Goal: Transaction & Acquisition: Purchase product/service

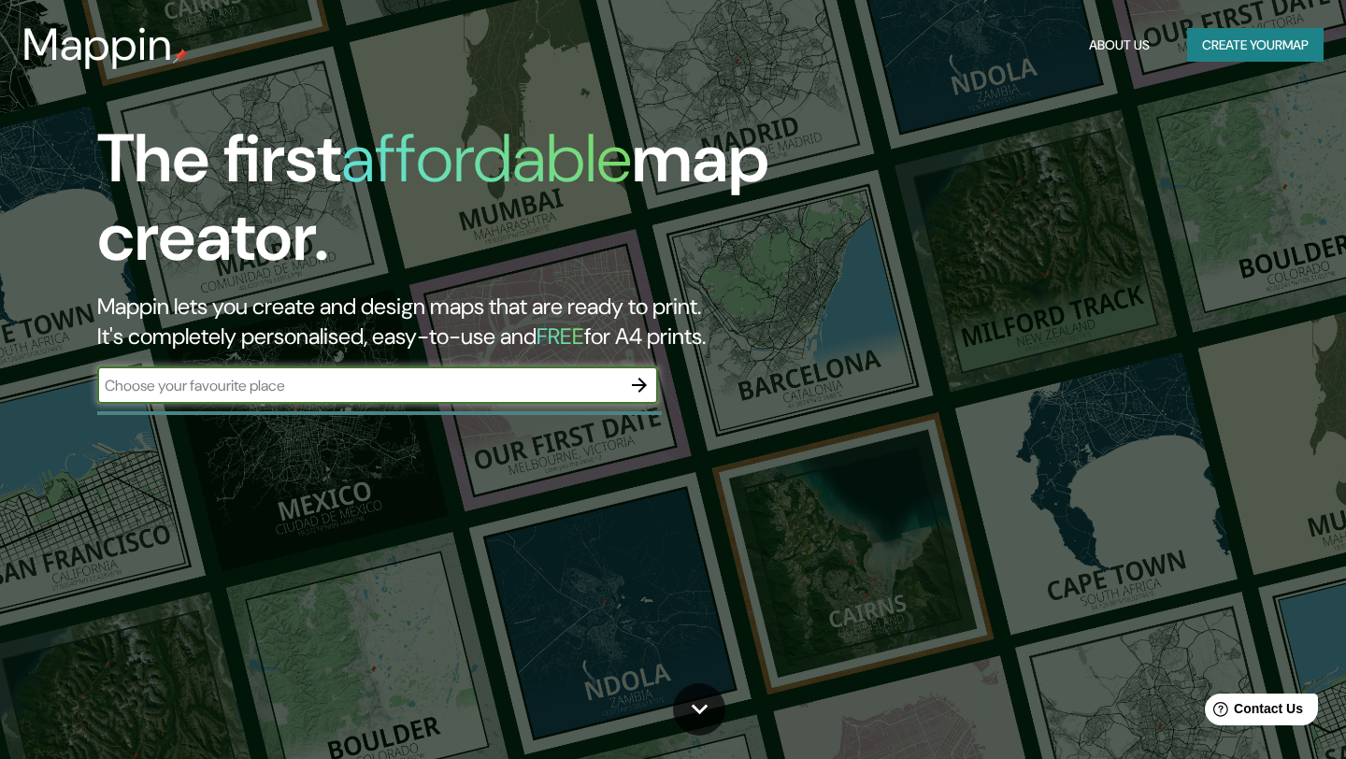
click at [637, 388] on icon "button" at bounding box center [639, 385] width 22 height 22
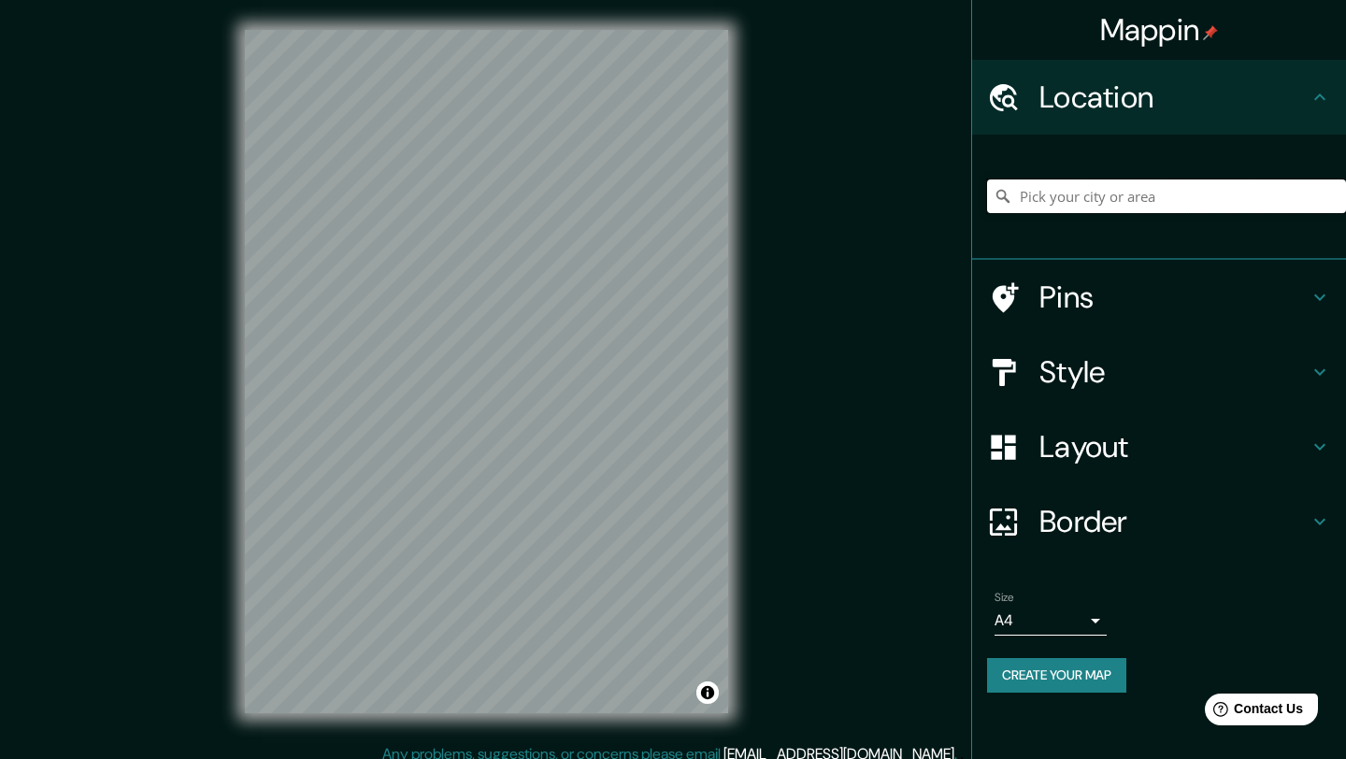
click at [1167, 198] on input "Pick your city or area" at bounding box center [1166, 196] width 359 height 34
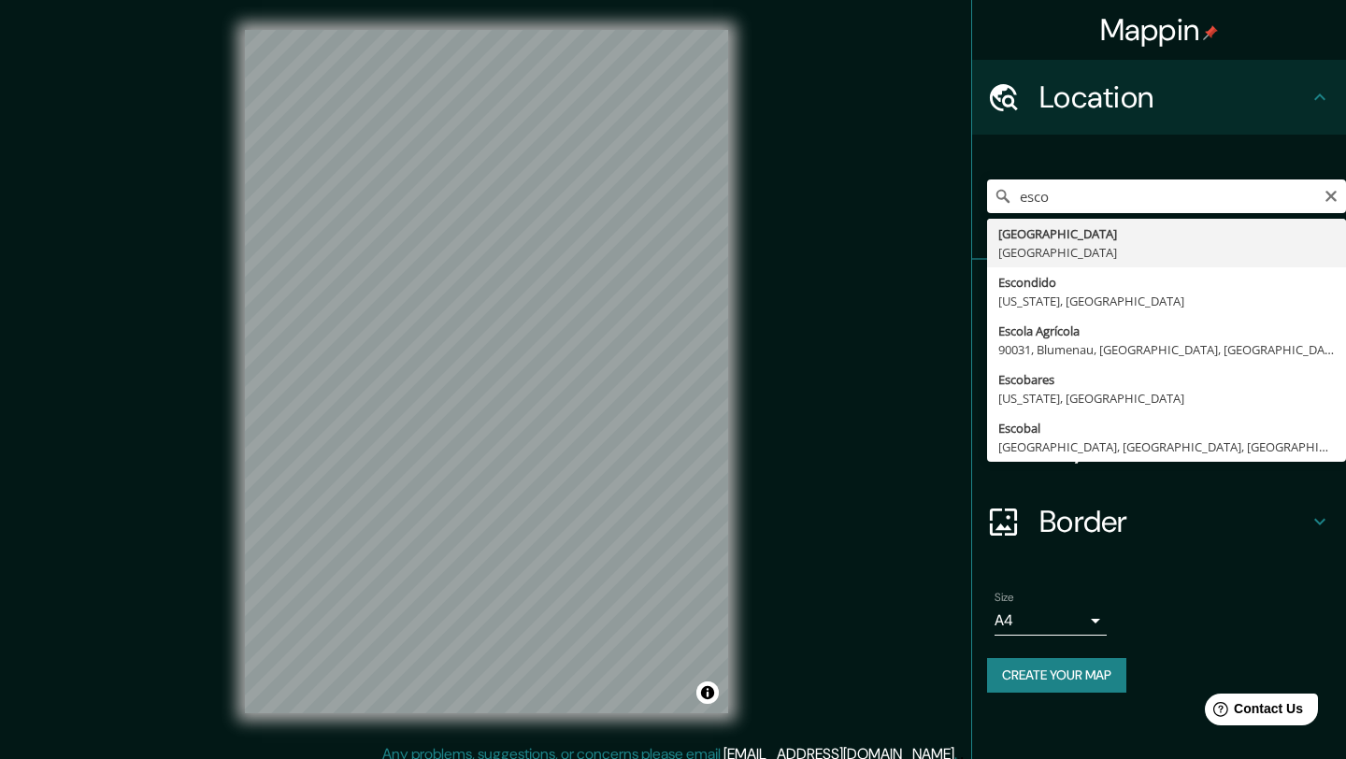
type input "Escocia, Reino Unido"
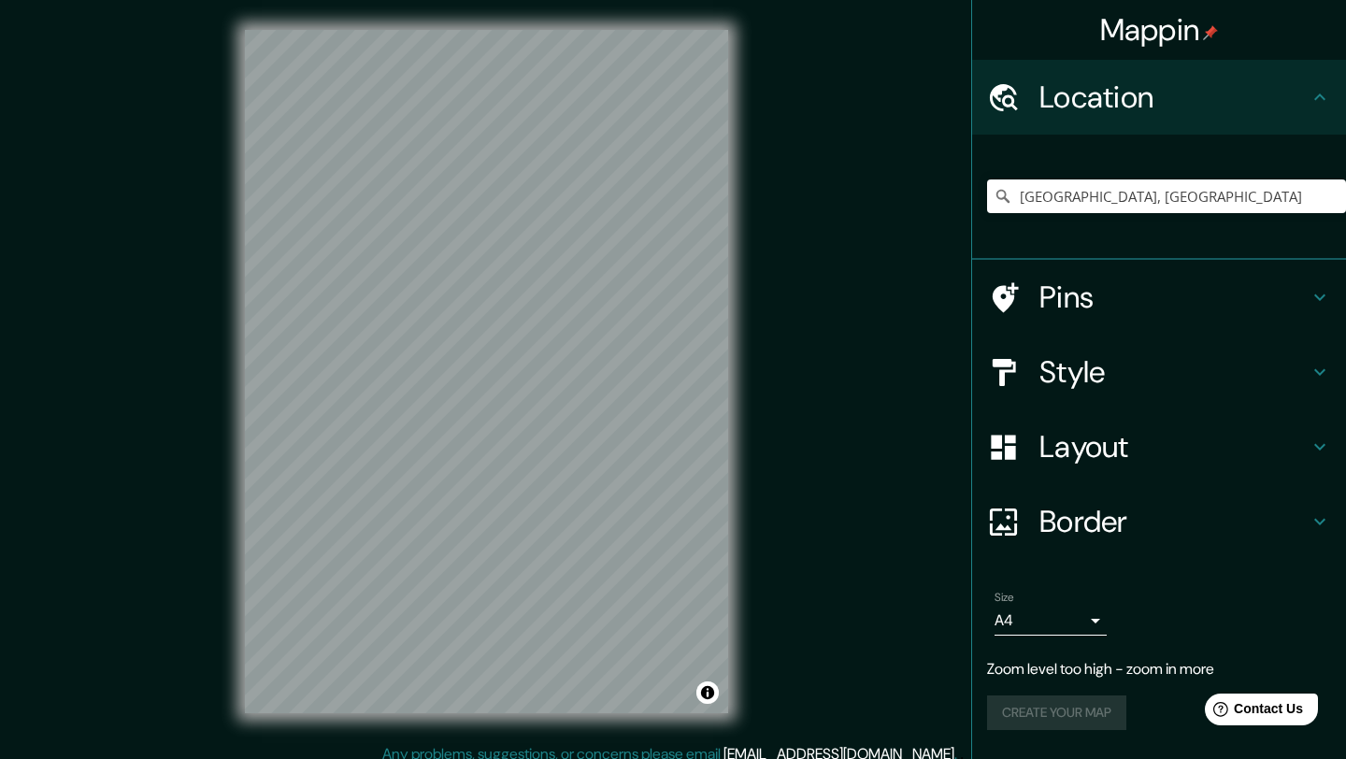
click at [1323, 374] on icon at bounding box center [1319, 372] width 22 height 22
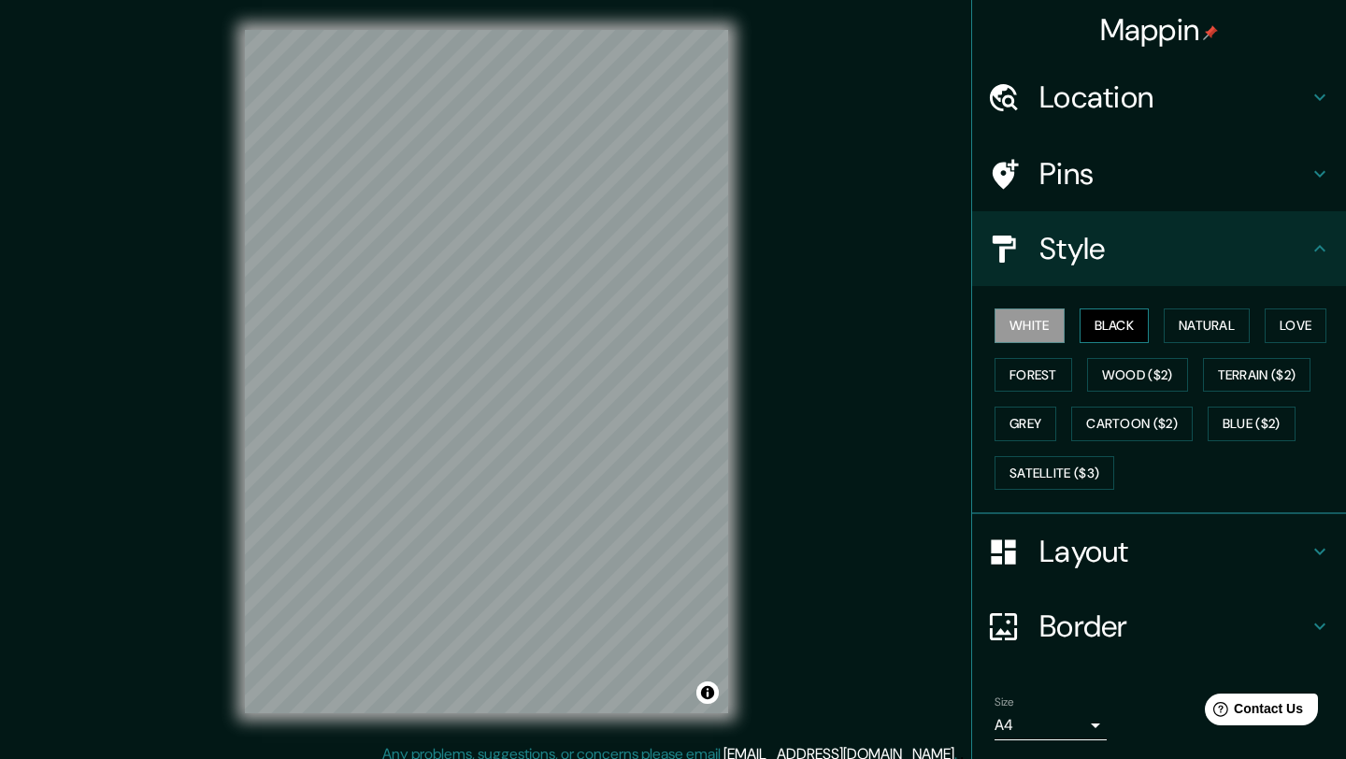
click at [1129, 328] on button "Black" at bounding box center [1114, 325] width 70 height 35
click at [1217, 329] on button "Natural" at bounding box center [1207, 325] width 86 height 35
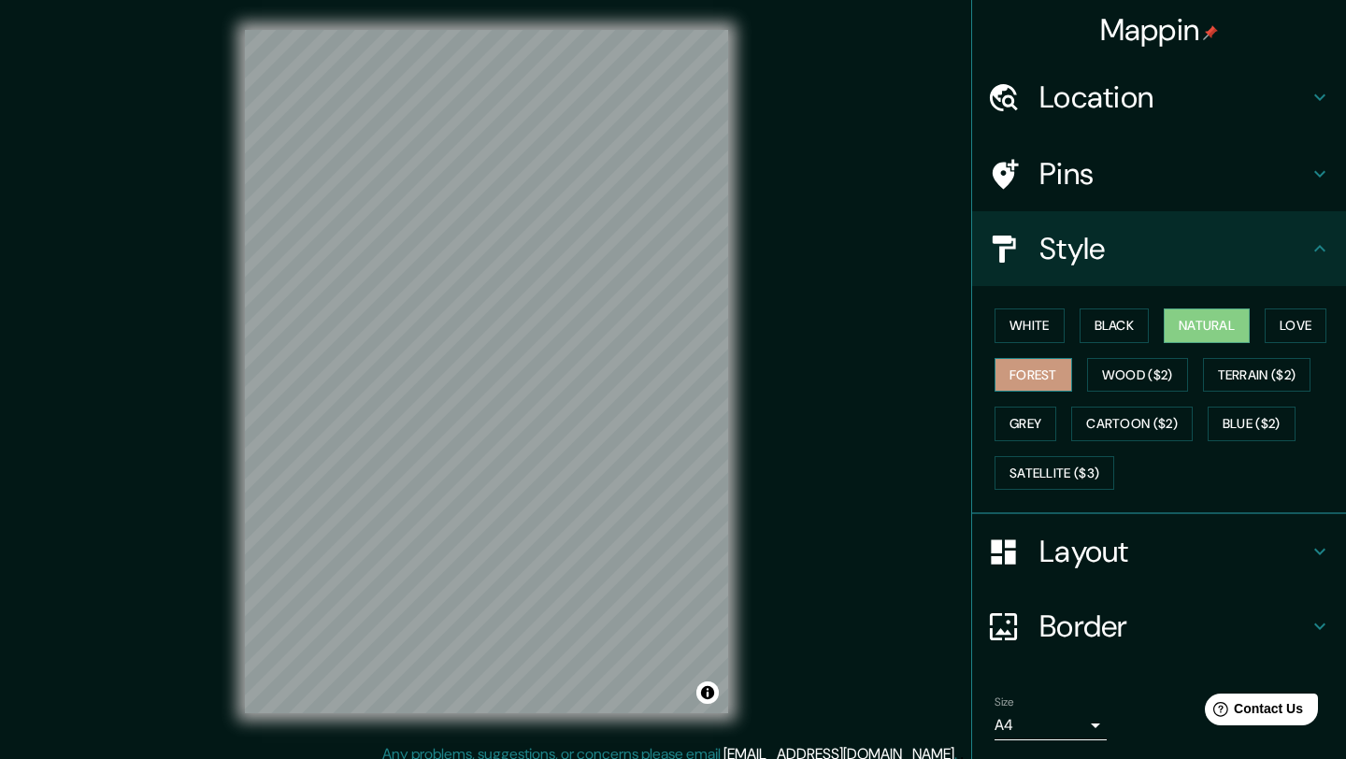
click at [1024, 373] on button "Forest" at bounding box center [1033, 375] width 78 height 35
click at [1226, 378] on button "Terrain ($2)" at bounding box center [1257, 375] width 108 height 35
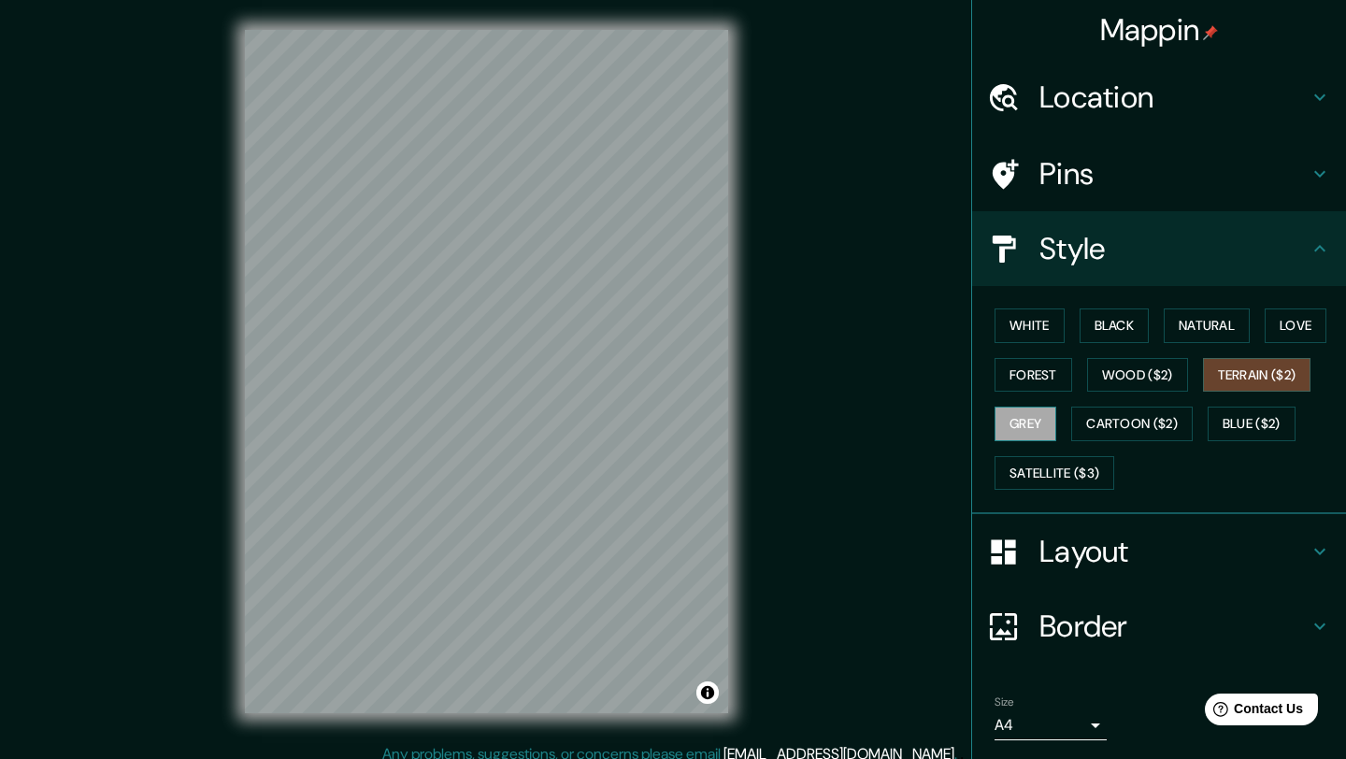
click at [1028, 421] on button "Grey" at bounding box center [1025, 424] width 62 height 35
click at [1254, 418] on button "Blue ($2)" at bounding box center [1251, 424] width 88 height 35
click at [1254, 381] on button "Terrain ($2)" at bounding box center [1257, 375] width 108 height 35
click at [1160, 375] on button "Wood ($2)" at bounding box center [1137, 375] width 101 height 35
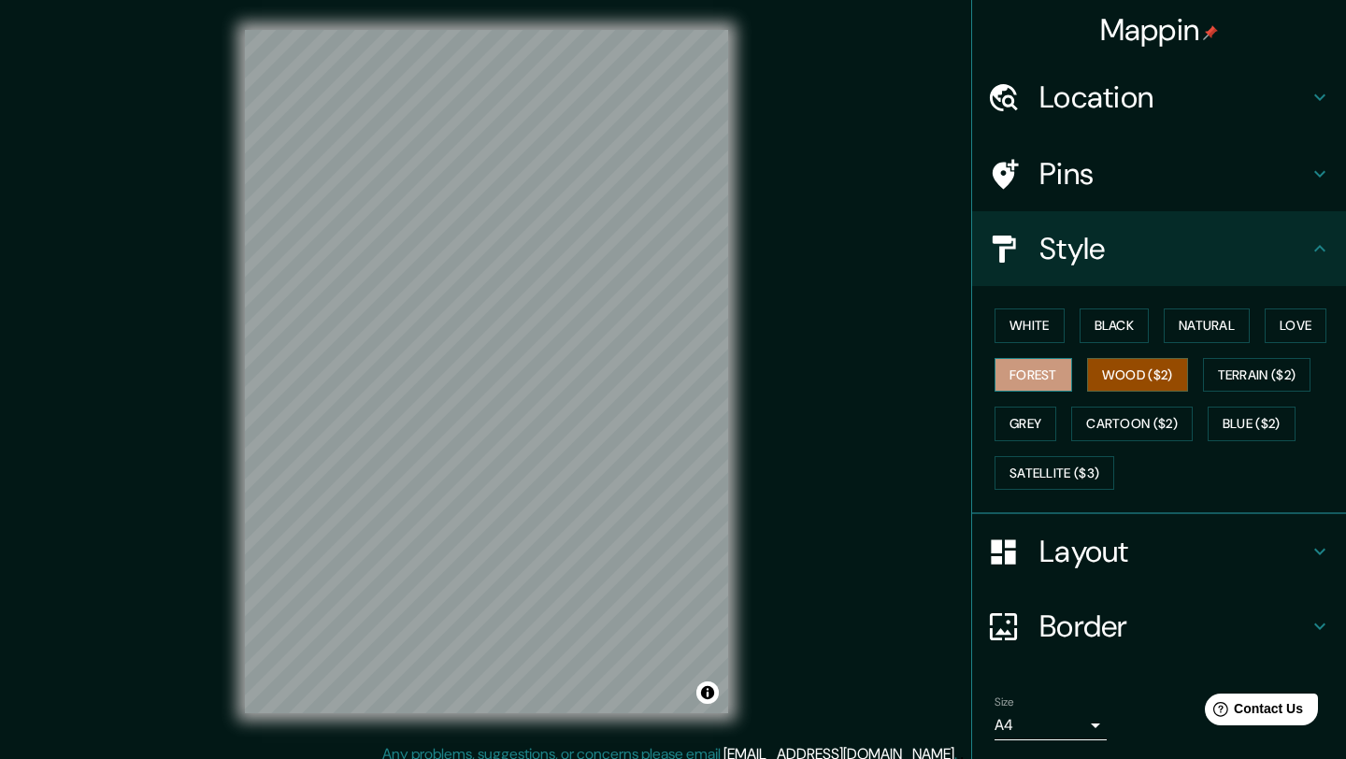
click at [1043, 376] on button "Forest" at bounding box center [1033, 375] width 78 height 35
click at [1101, 728] on body "Mappin Location Escocia, Reino Unido Pins Style White Black Natural Love Forest…" at bounding box center [673, 379] width 1346 height 759
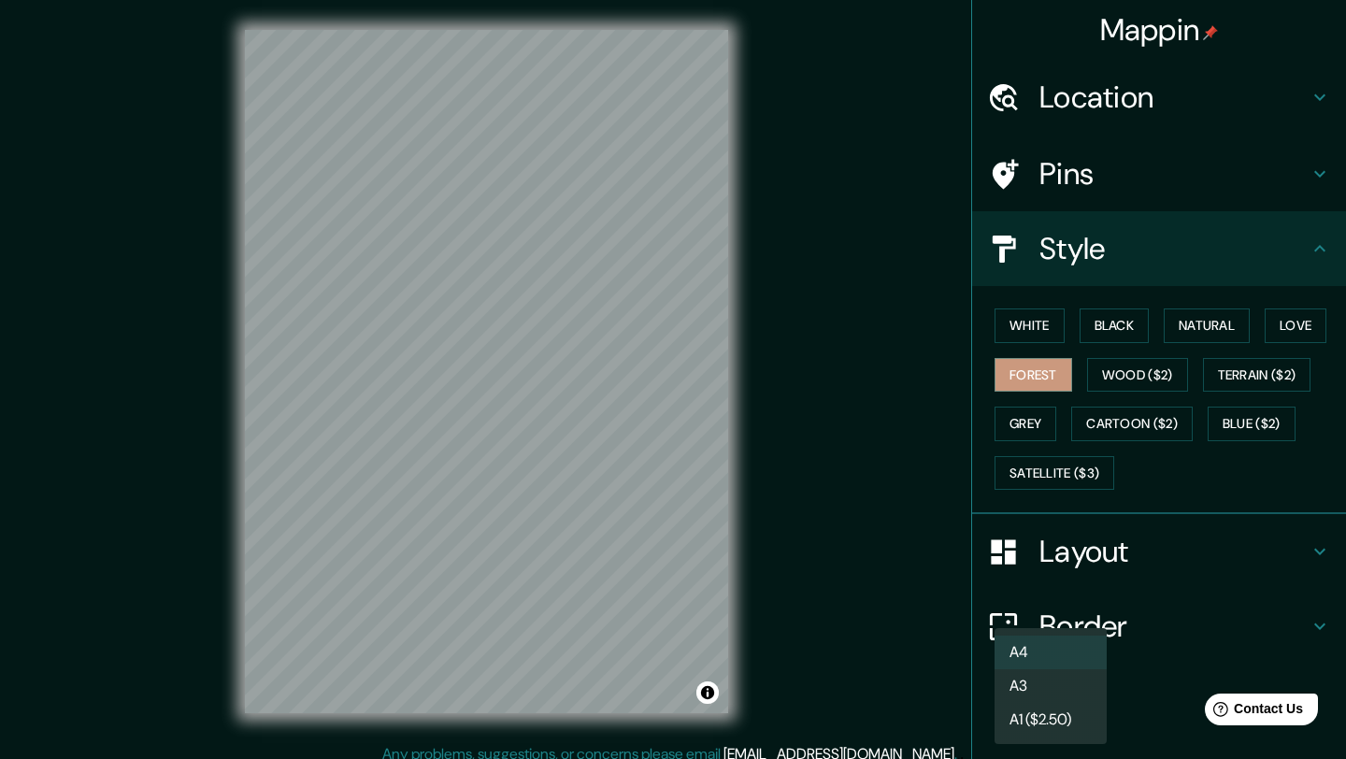
click at [1064, 690] on li "A3" at bounding box center [1050, 686] width 112 height 34
click at [1097, 722] on body "Mappin Location Escocia, Reino Unido Pins Style White Black Natural Love Forest…" at bounding box center [673, 379] width 1346 height 759
click at [1073, 657] on li "A4" at bounding box center [1050, 653] width 112 height 34
type input "single"
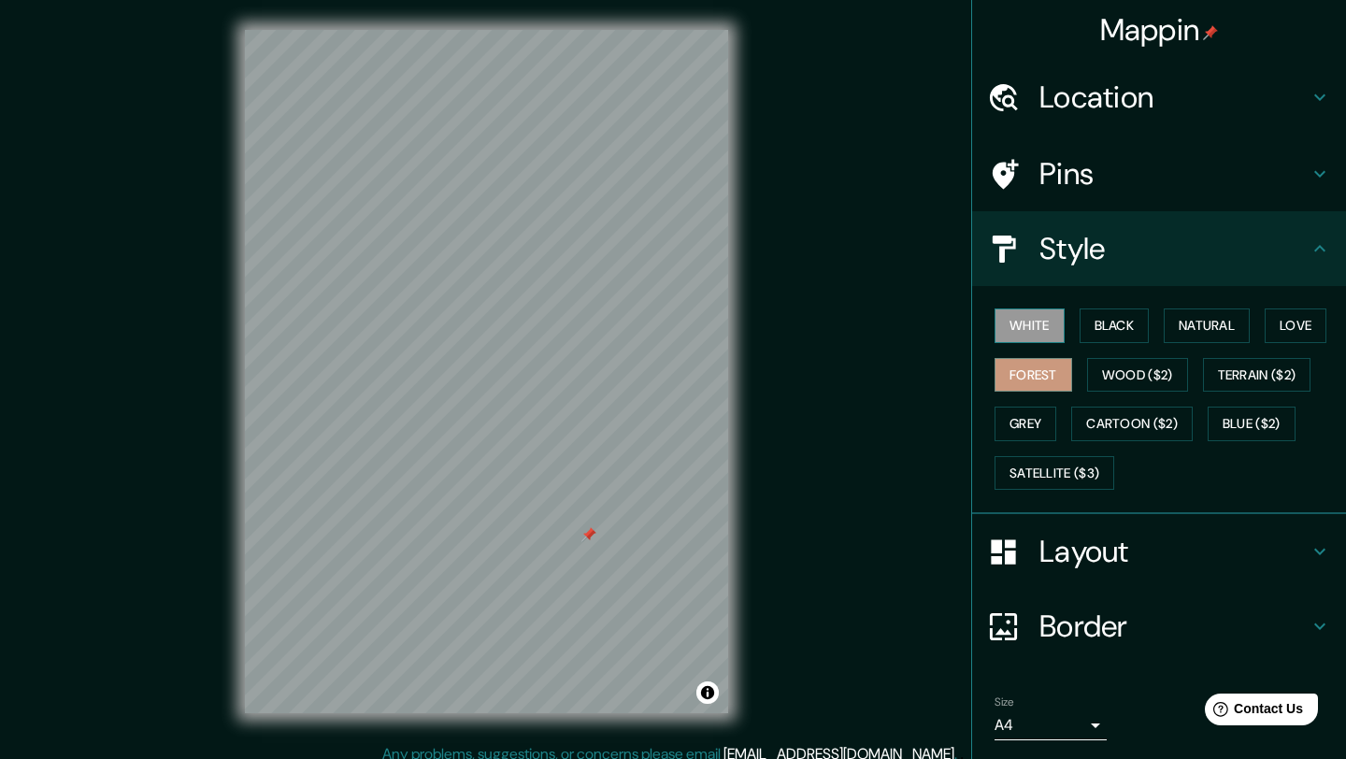
click at [1036, 330] on button "White" at bounding box center [1029, 325] width 70 height 35
click at [1202, 327] on button "Natural" at bounding box center [1207, 325] width 86 height 35
click at [1036, 373] on button "Forest" at bounding box center [1033, 375] width 78 height 35
click at [1227, 374] on button "Terrain ($2)" at bounding box center [1257, 375] width 108 height 35
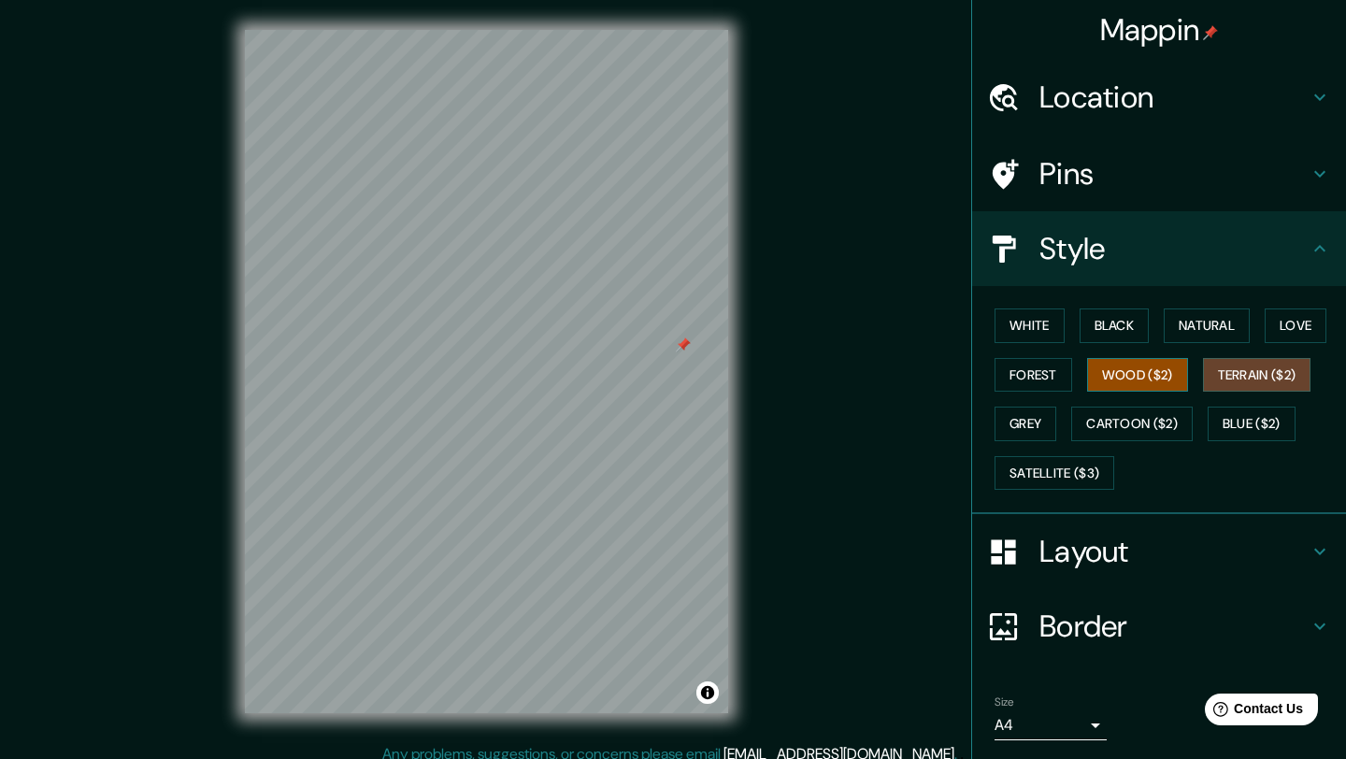
click at [1140, 374] on button "Wood ($2)" at bounding box center [1137, 375] width 101 height 35
click at [1132, 421] on button "Cartoon ($2)" at bounding box center [1131, 424] width 121 height 35
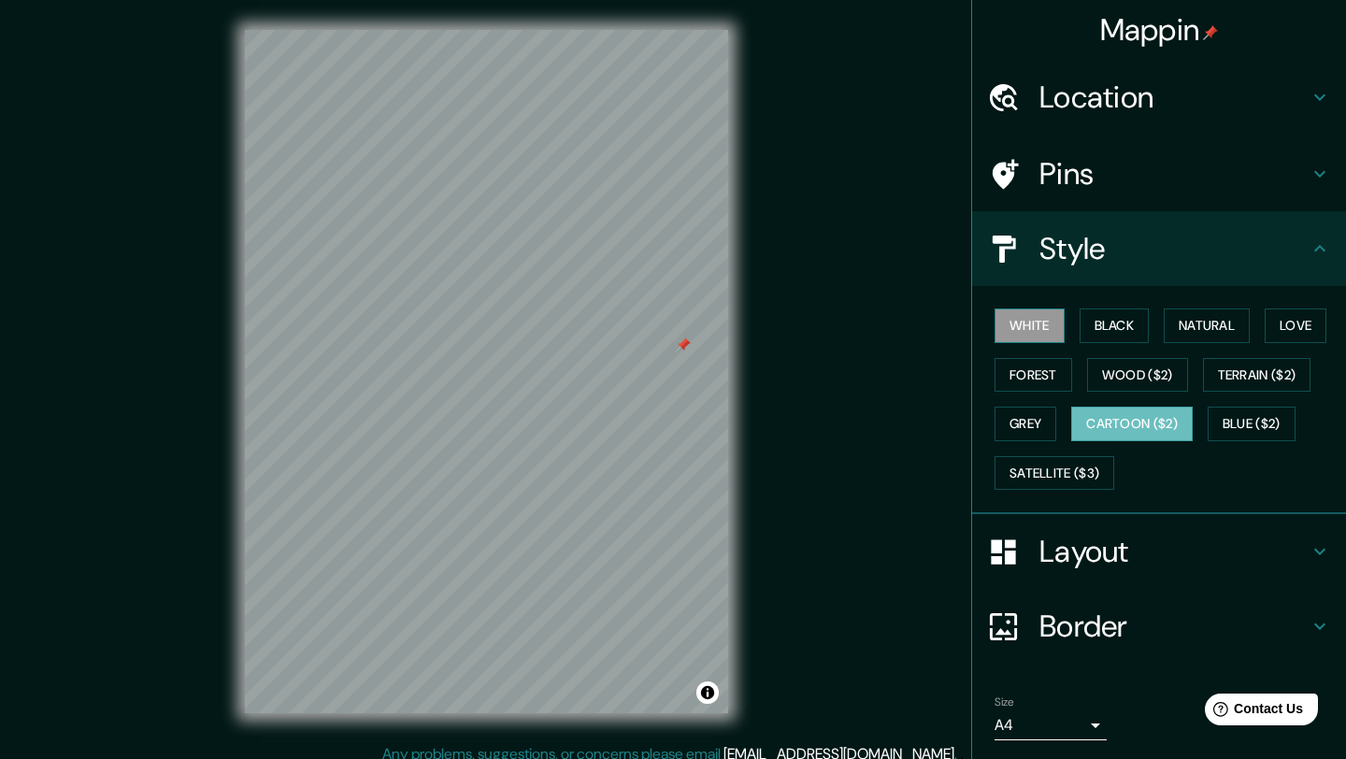
click at [1040, 328] on button "White" at bounding box center [1029, 325] width 70 height 35
click at [1191, 326] on button "Natural" at bounding box center [1207, 325] width 86 height 35
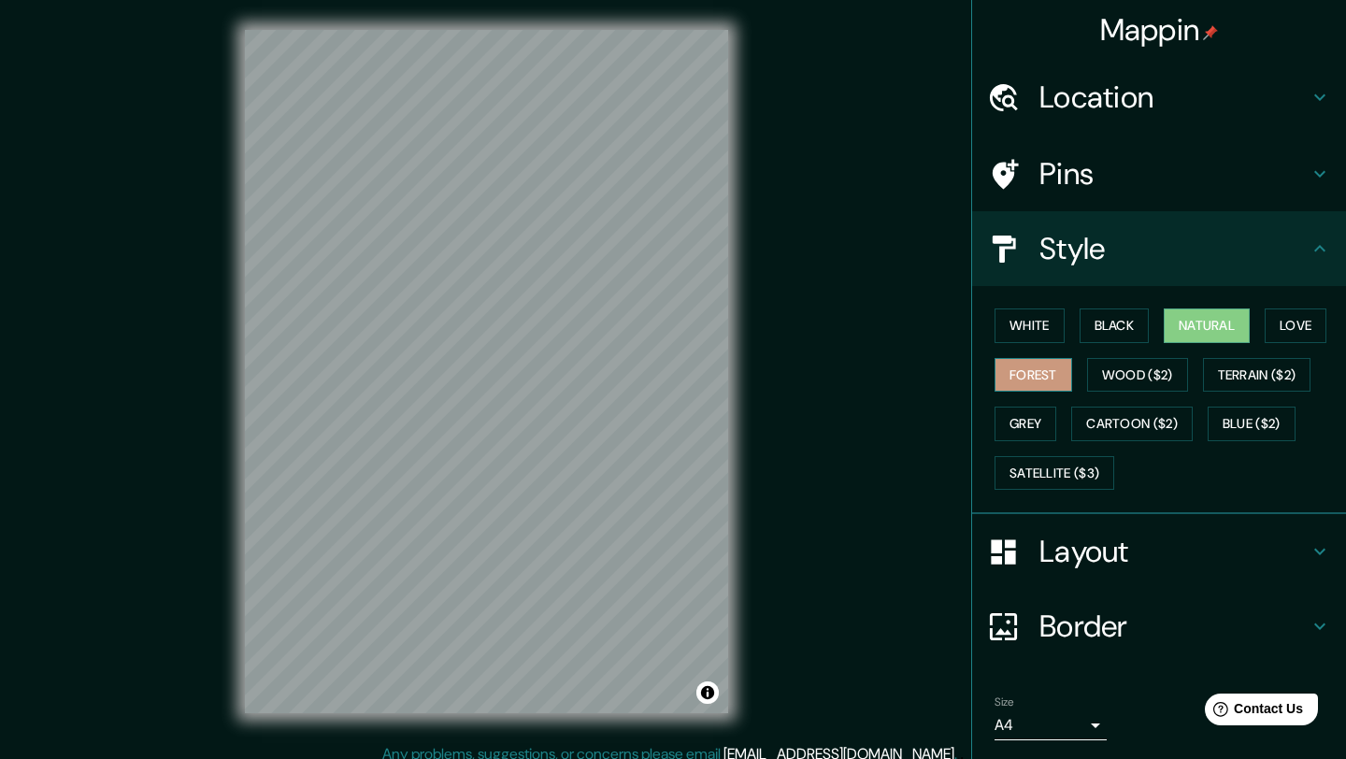
click at [1036, 375] on button "Forest" at bounding box center [1033, 375] width 78 height 35
click at [1038, 323] on button "White" at bounding box center [1029, 325] width 70 height 35
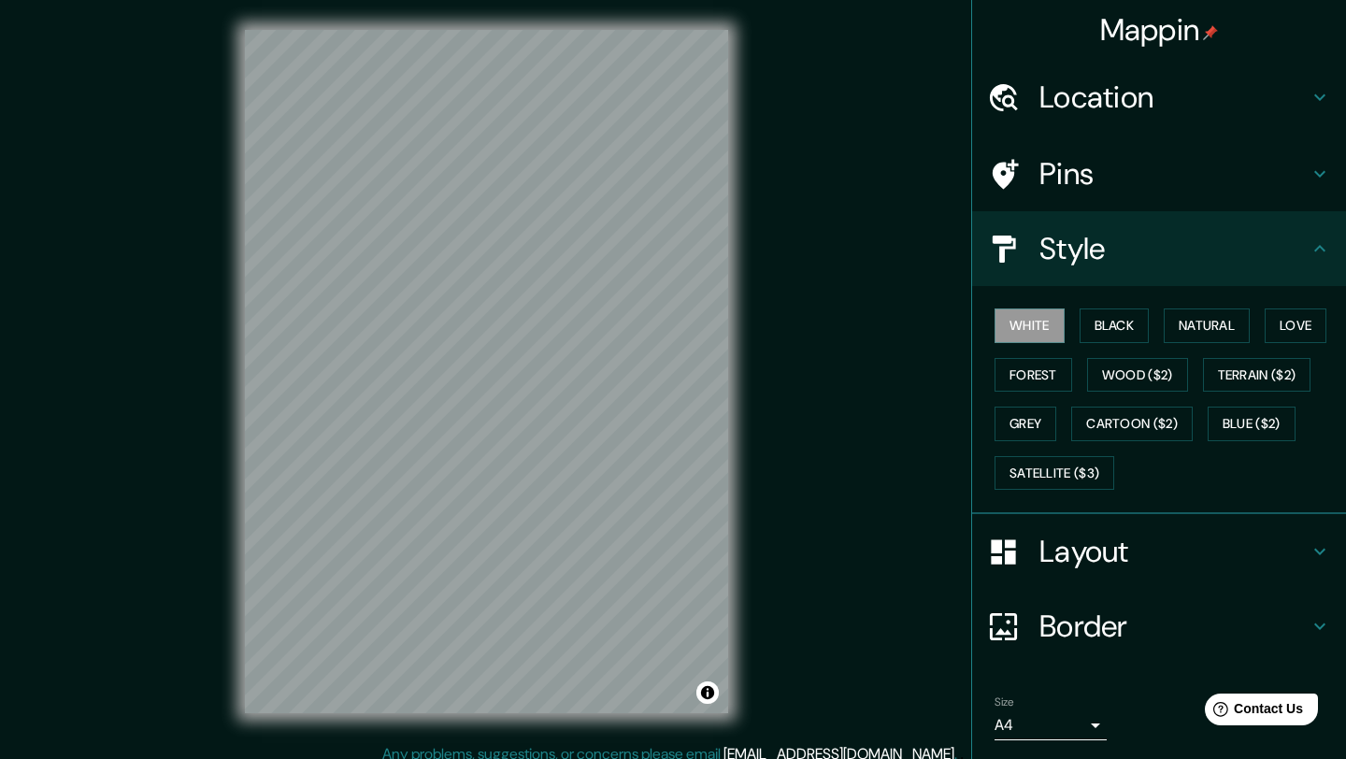
click at [951, 473] on div "Mappin Location Escocia, Reino Unido Pins Style White Black Natural Love Forest…" at bounding box center [673, 386] width 1346 height 773
click at [1224, 323] on button "Natural" at bounding box center [1207, 325] width 86 height 35
click at [1094, 721] on body "Mappin Location Escocia, Reino Unido Pins Style White Black Natural Love Forest…" at bounding box center [673, 379] width 1346 height 759
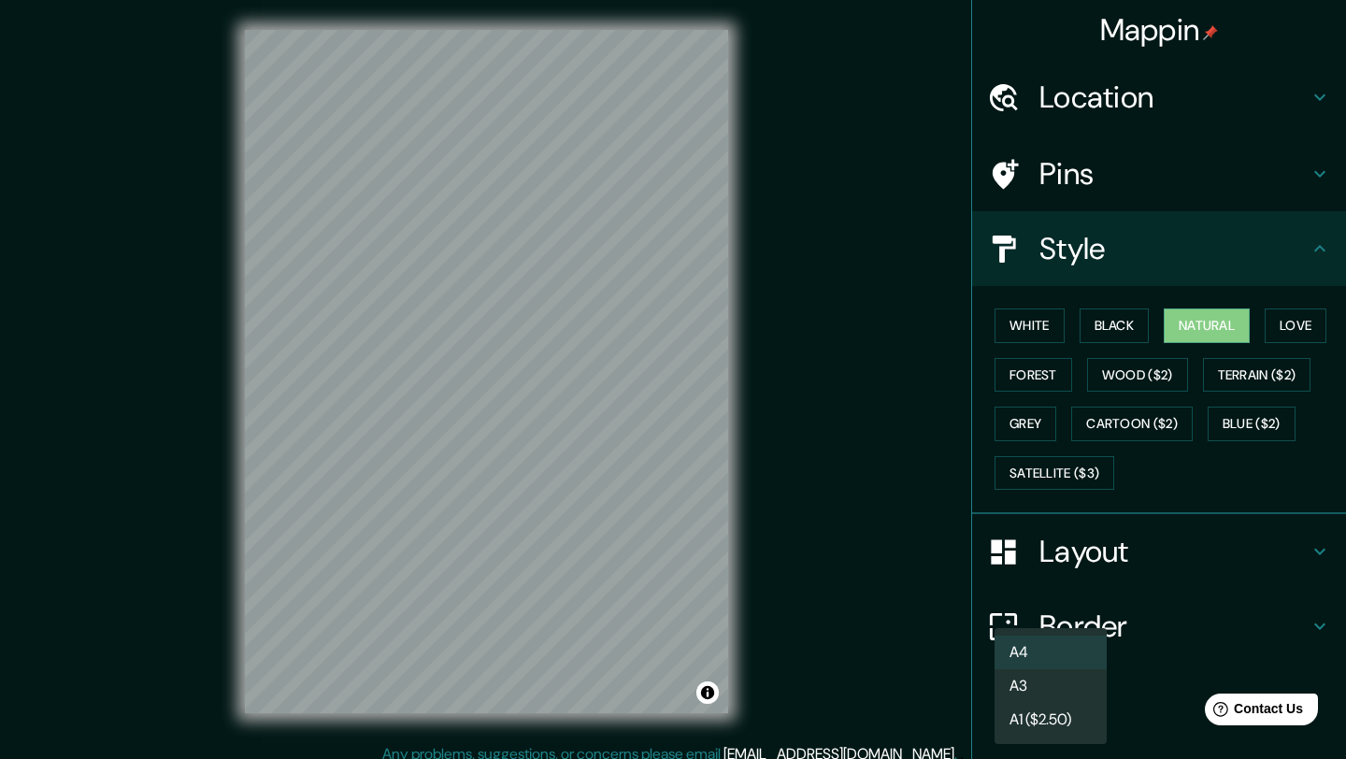
click at [624, 420] on div at bounding box center [673, 379] width 1346 height 759
click at [1317, 550] on icon at bounding box center [1319, 552] width 11 height 7
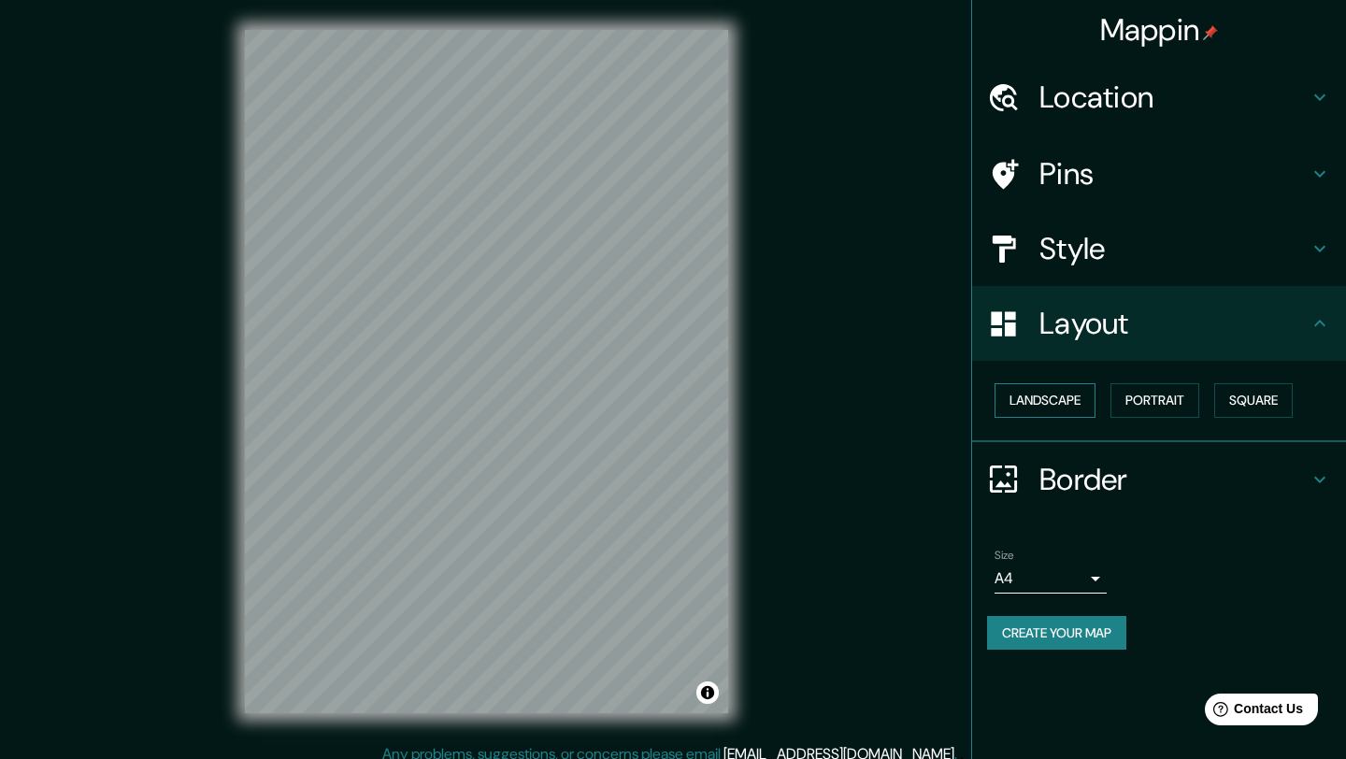
click at [1057, 402] on button "Landscape" at bounding box center [1044, 400] width 101 height 35
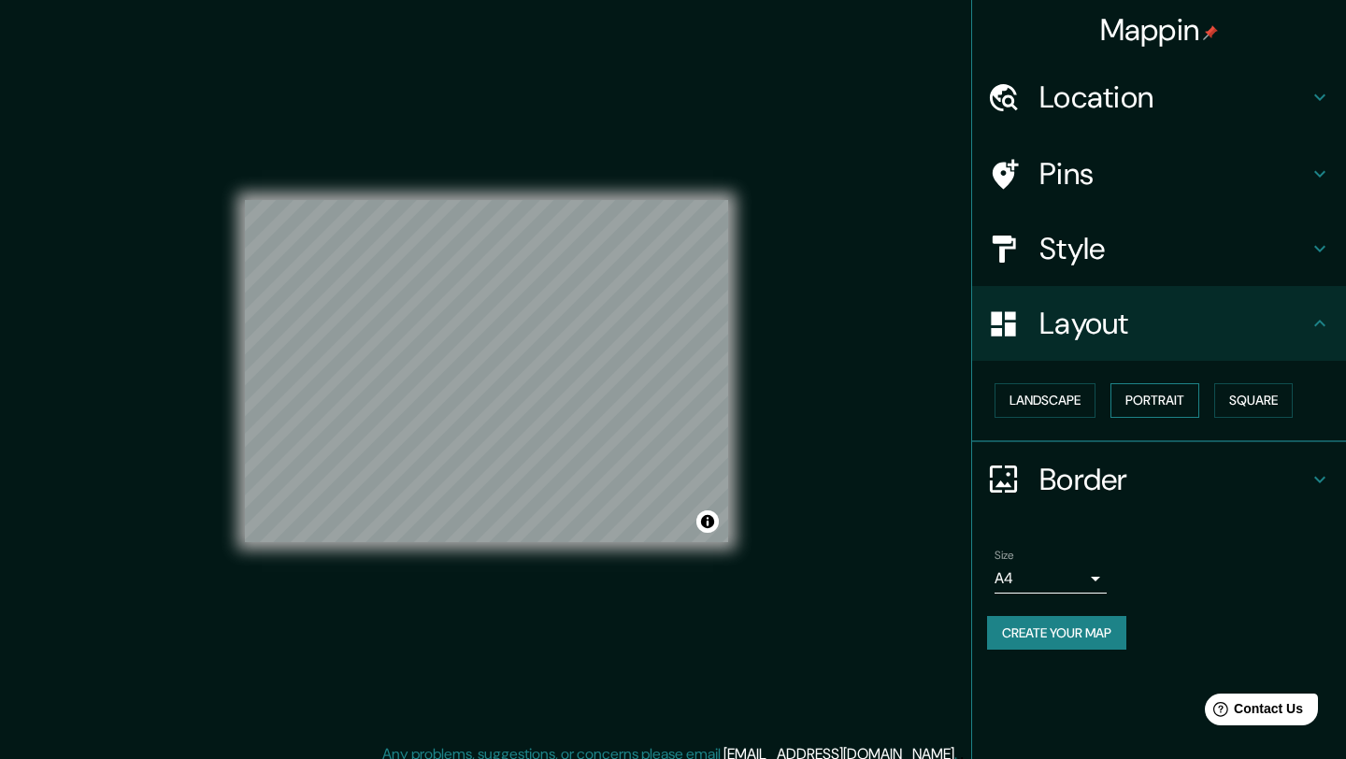
click at [1157, 398] on button "Portrait" at bounding box center [1154, 400] width 89 height 35
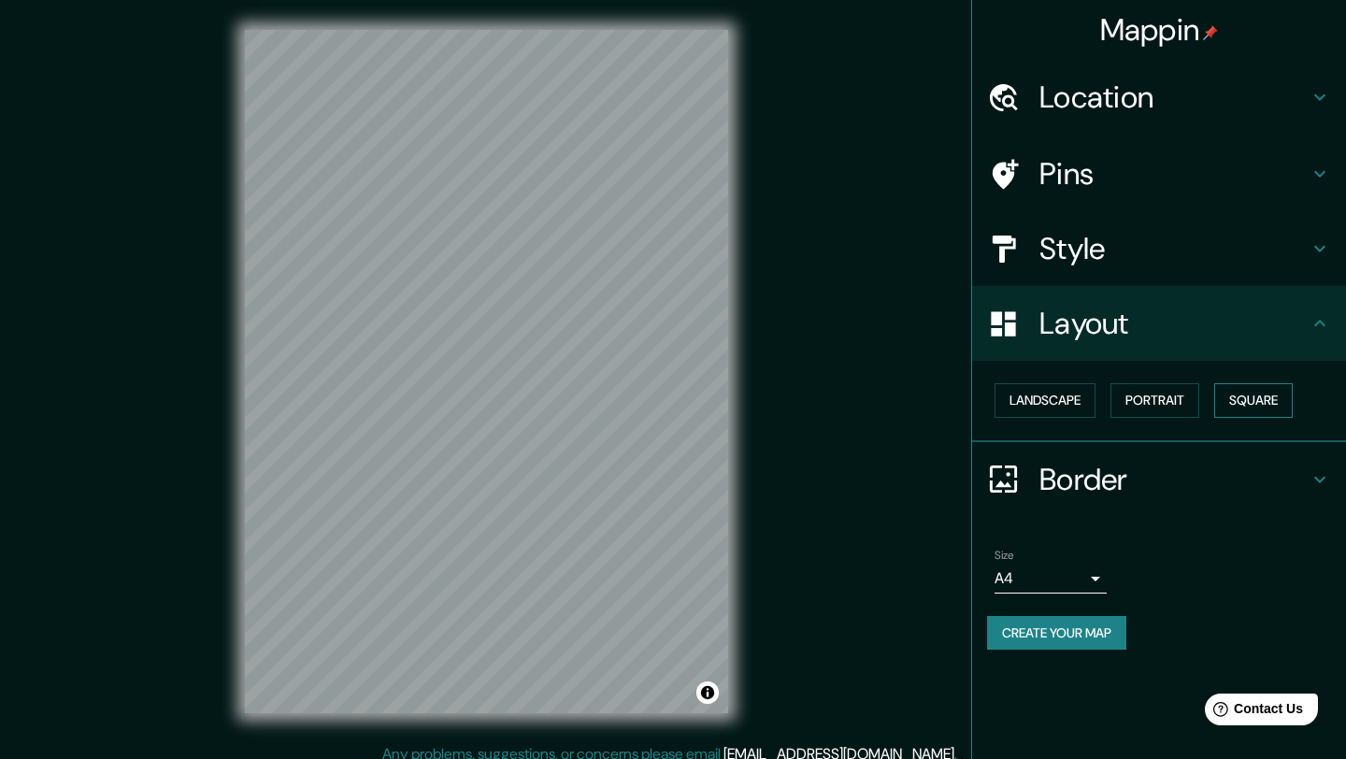
click at [1263, 394] on button "Square" at bounding box center [1253, 400] width 79 height 35
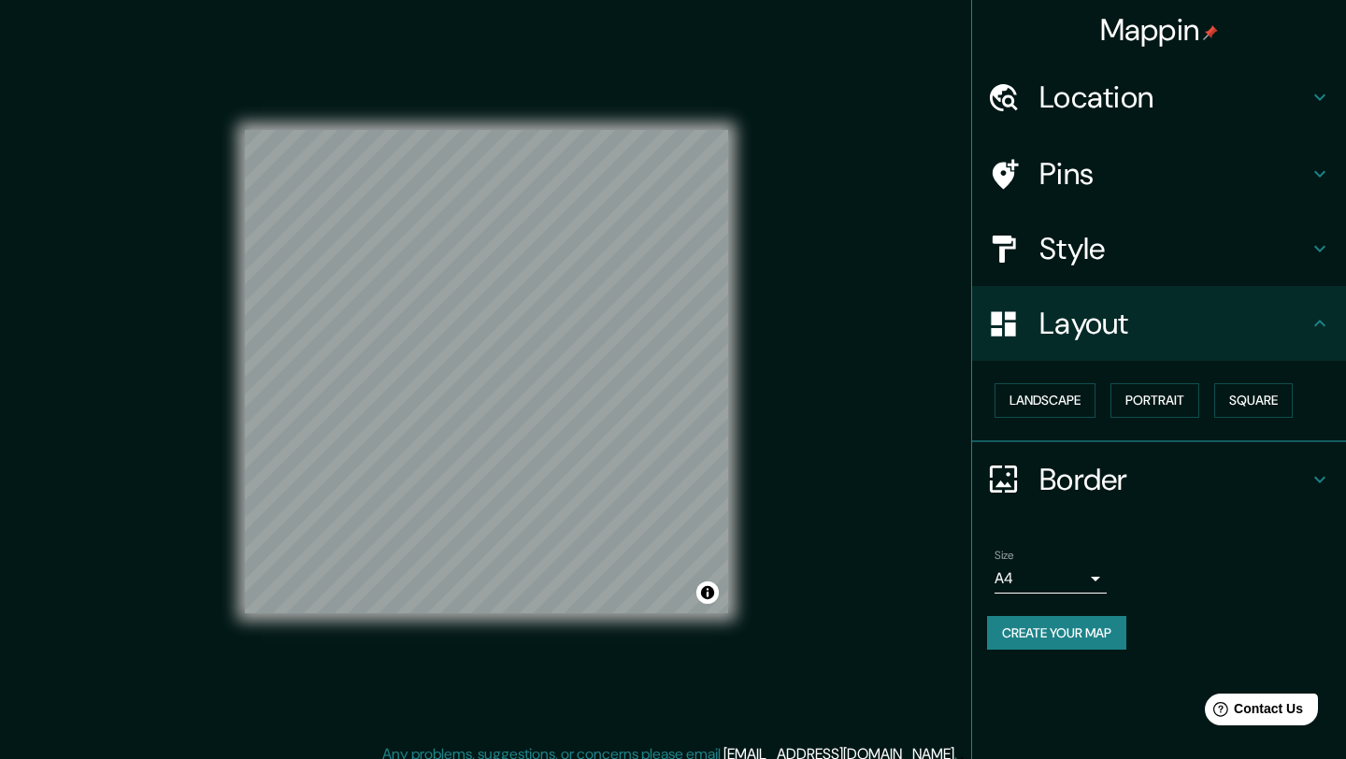
click at [1318, 324] on icon at bounding box center [1319, 323] width 22 height 22
click at [1048, 403] on button "Landscape" at bounding box center [1044, 400] width 101 height 35
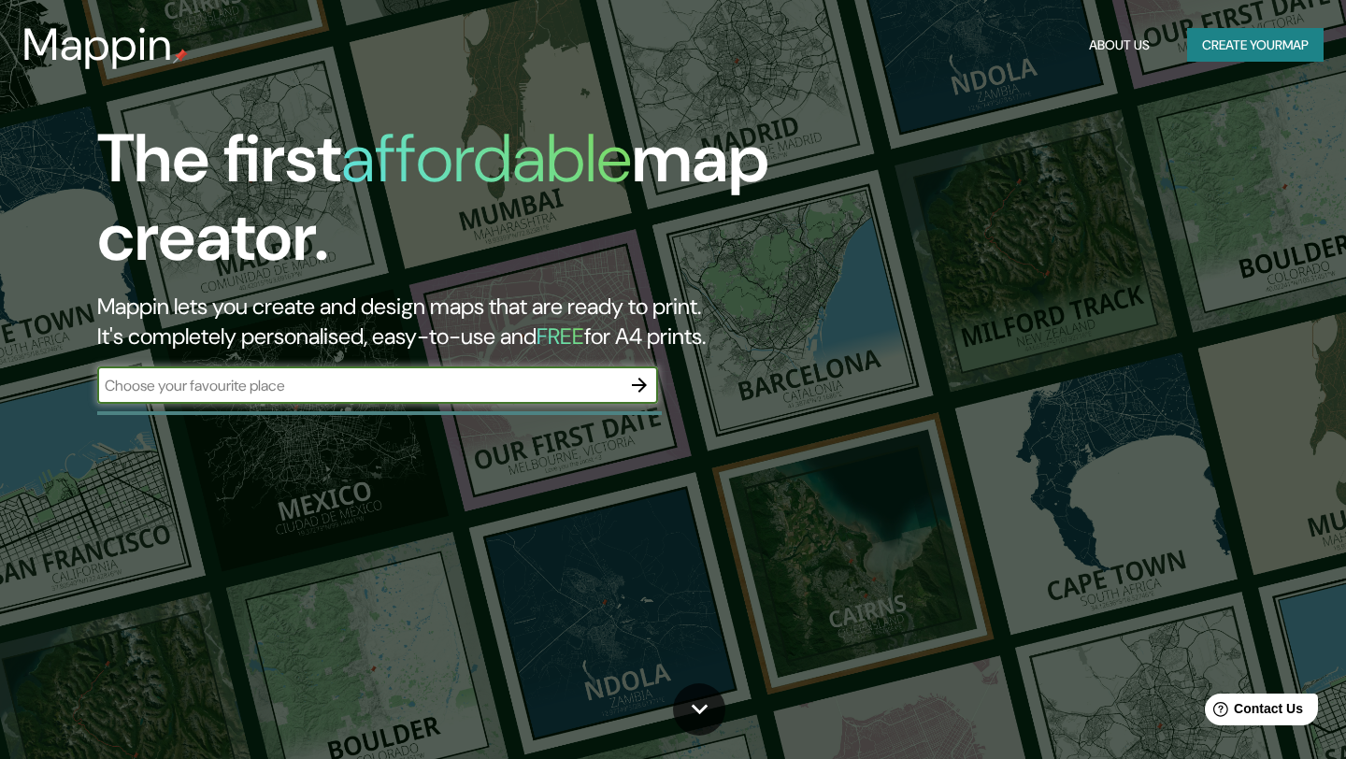
click at [1248, 46] on button "Create your map" at bounding box center [1255, 45] width 136 height 35
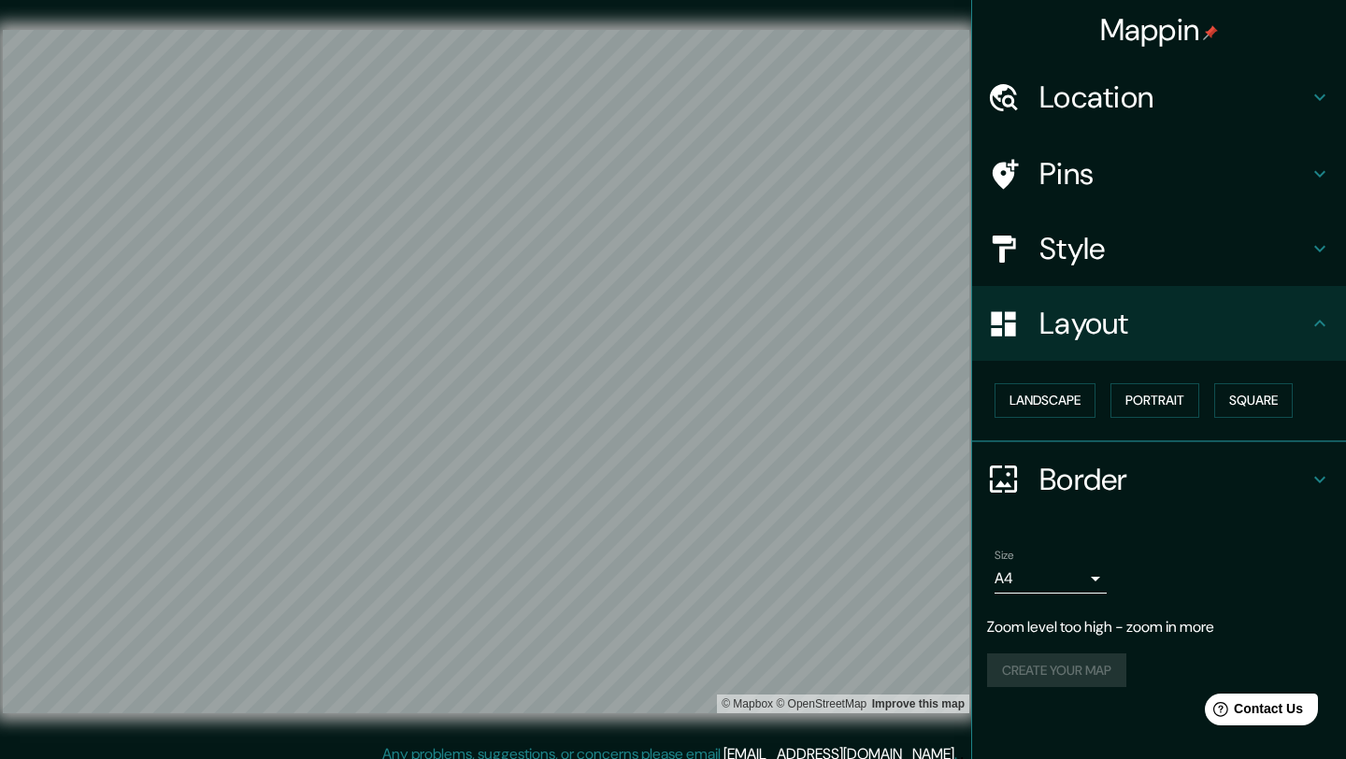
click at [631, 758] on div "Mappin Location Pins Style Layout Landscape Portrait Square Border Choose a bor…" at bounding box center [673, 386] width 1346 height 773
click at [627, 758] on div "Mappin Location Pins Style Layout Landscape Portrait Square Border Choose a bor…" at bounding box center [673, 386] width 1346 height 773
click at [609, 719] on div "© Mapbox © OpenStreetMap Improve this map" at bounding box center [486, 371] width 1026 height 743
click at [1313, 247] on icon at bounding box center [1319, 248] width 22 height 22
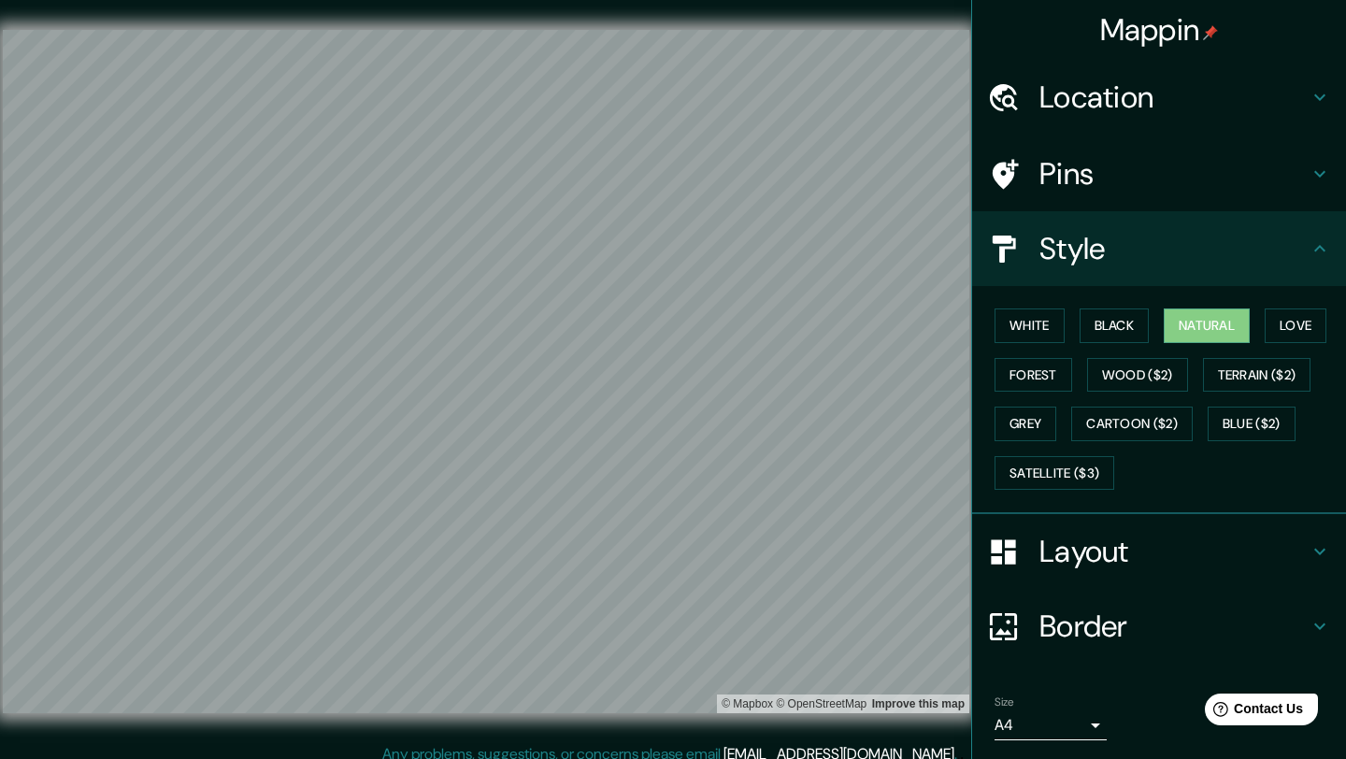
click at [490, 758] on div "Mappin Location Pins Style White Black Natural Love Forest Wood ($2) Terrain ($…" at bounding box center [673, 386] width 1346 height 773
click at [675, 715] on div "© Mapbox © OpenStreetMap Improve this map" at bounding box center [486, 371] width 1026 height 743
click at [921, 0] on html "Mappin Location Pins Style White Black Natural Love Forest Wood ($2) Terrain ($…" at bounding box center [673, 379] width 1346 height 759
click at [0, 353] on div "© Mapbox © OpenStreetMap Improve this map" at bounding box center [486, 371] width 1026 height 743
click at [1321, 175] on icon at bounding box center [1319, 174] width 11 height 7
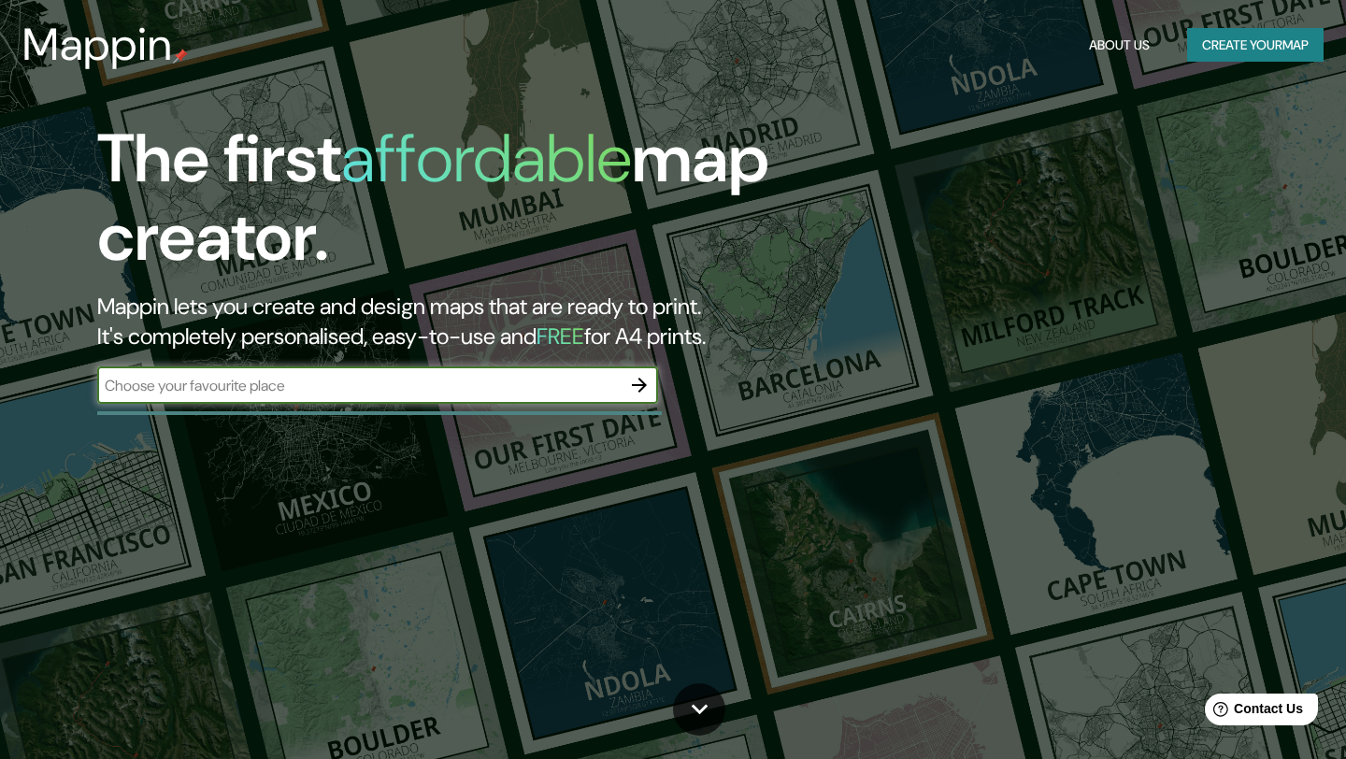
scroll to position [4, 0]
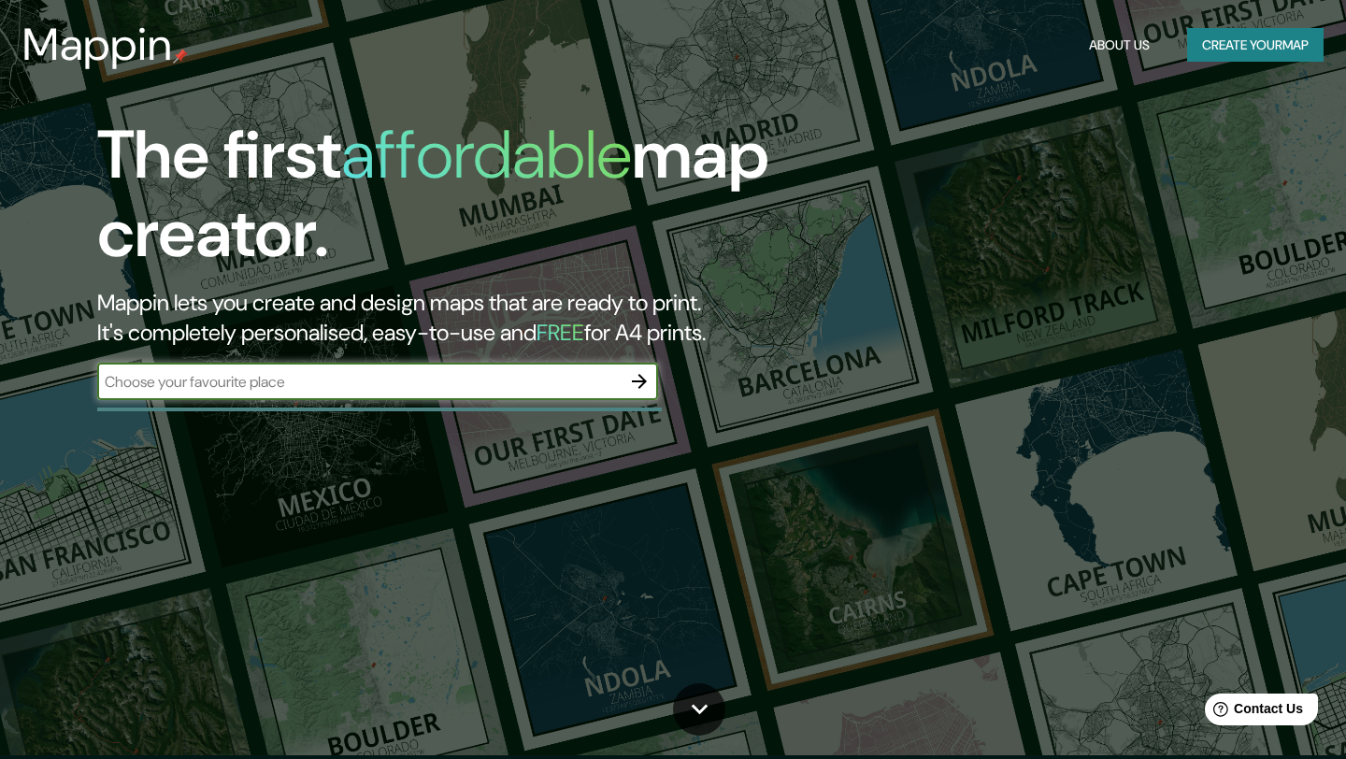
click at [1264, 50] on button "Create your map" at bounding box center [1255, 45] width 136 height 35
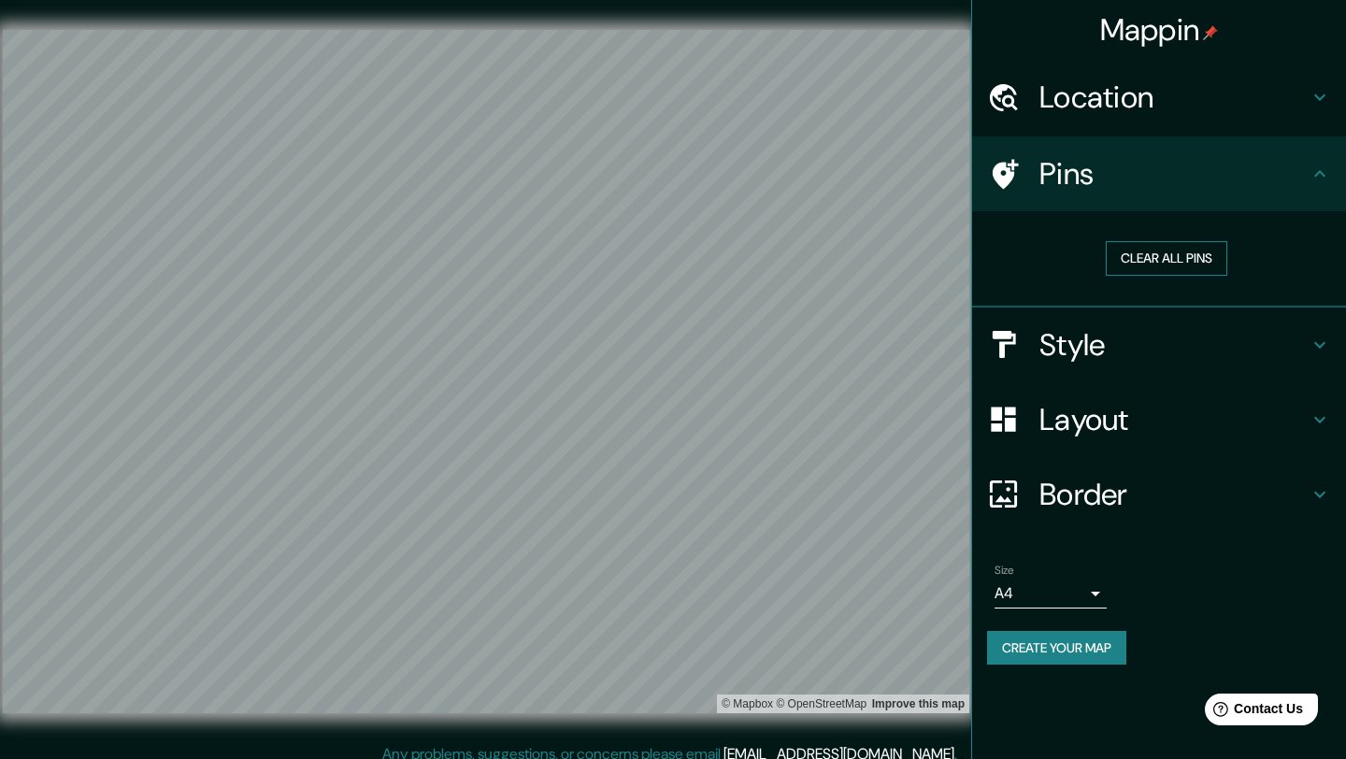
click at [1156, 259] on button "Clear all pins" at bounding box center [1166, 258] width 121 height 35
click at [1097, 590] on body "Mappin Location Pins Clear all pins Style Layout Border Choose a border. Hint :…" at bounding box center [673, 379] width 1346 height 759
click at [1057, 664] on li "A3" at bounding box center [1050, 667] width 112 height 34
click at [1093, 588] on body "Mappin Location Pins Clear all pins Style Layout Border Choose a border. Hint :…" at bounding box center [673, 379] width 1346 height 759
click at [1062, 632] on li "A4" at bounding box center [1050, 633] width 112 height 34
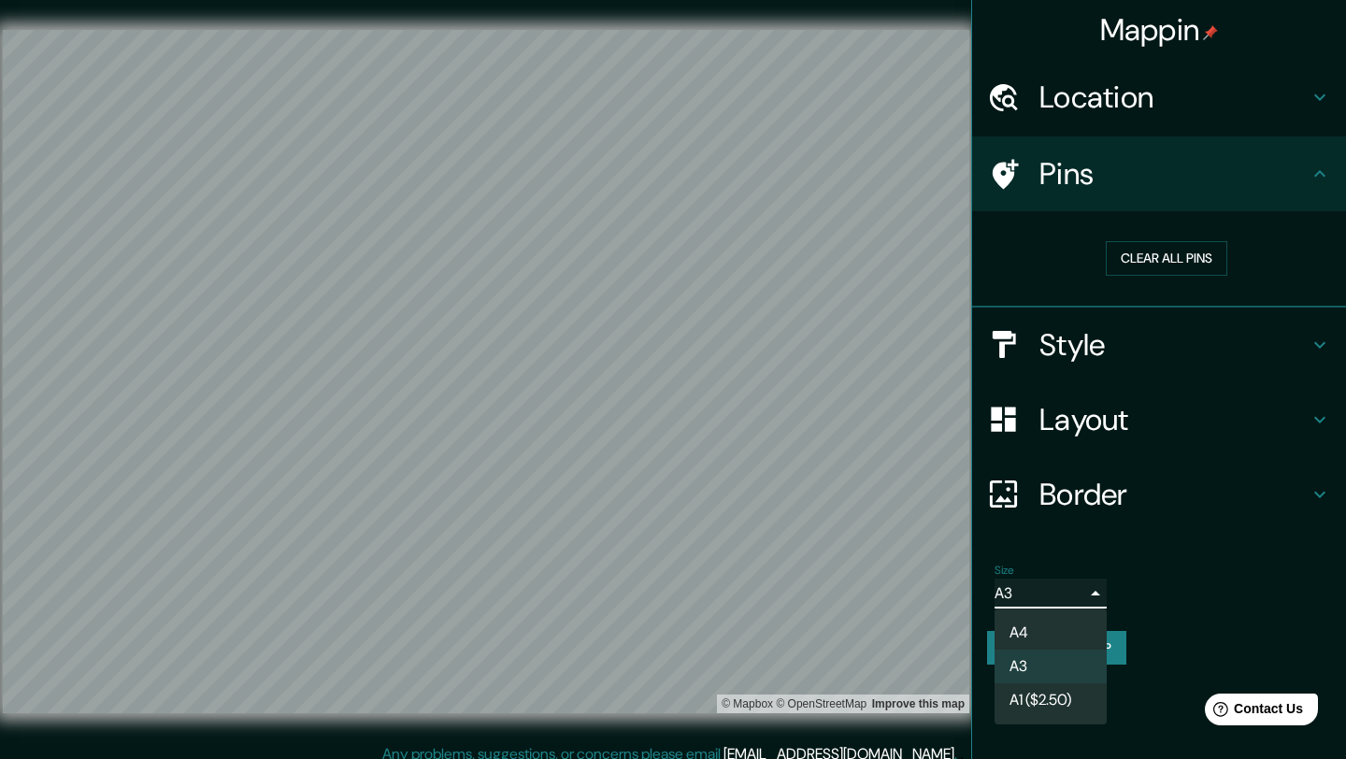
type input "single"
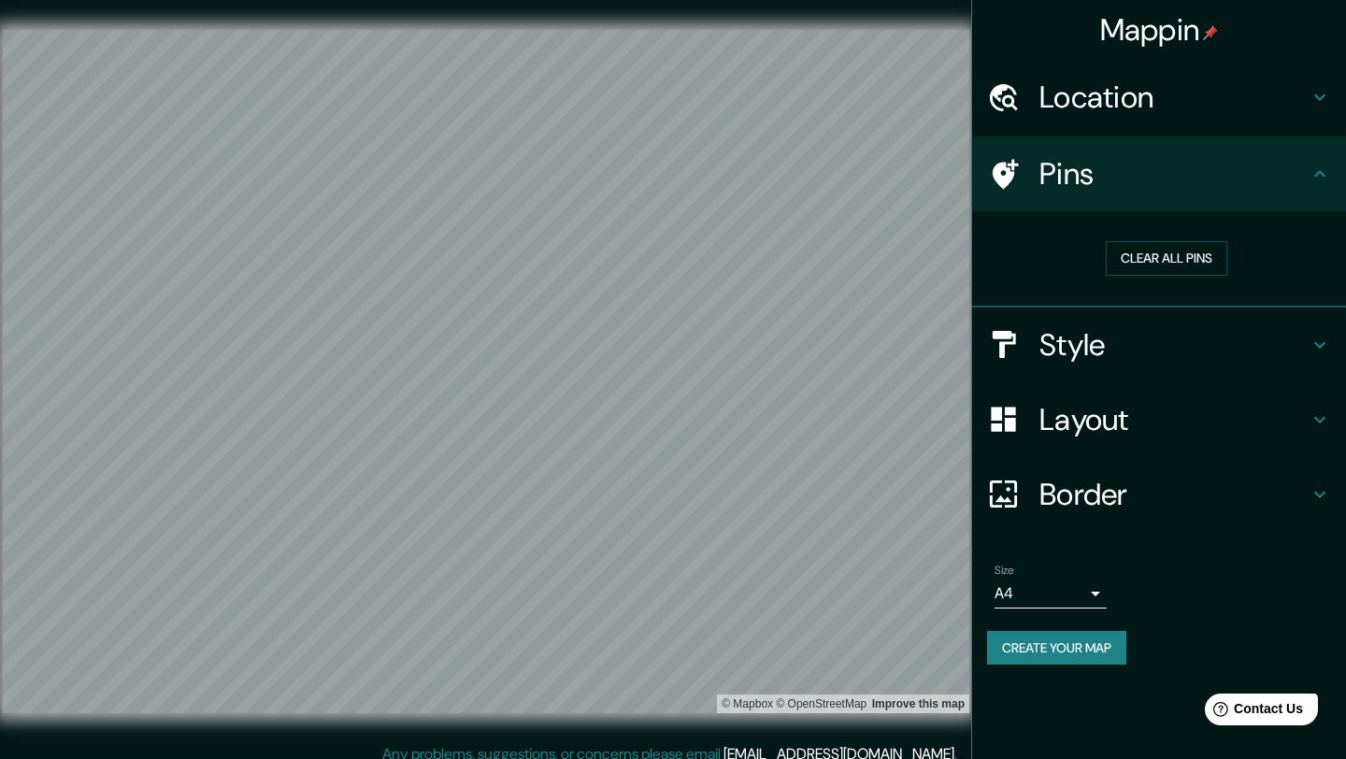
click at [797, 756] on div "Mappin Location Pins Clear all pins Style Layout Border Choose a border. Hint :…" at bounding box center [673, 386] width 1346 height 773
click at [778, 758] on div "Mappin Location Pins Clear all pins Style Layout Border Choose a border. Hint :…" at bounding box center [673, 386] width 1346 height 773
click at [630, 758] on div "Mappin Location Pins Clear all pins Style Layout Border Choose a border. Hint :…" at bounding box center [673, 386] width 1346 height 773
click at [918, 706] on div "© Mapbox © OpenStreetMap Improve this map" at bounding box center [486, 371] width 966 height 683
click at [1065, 648] on button "Create your map" at bounding box center [1056, 648] width 139 height 35
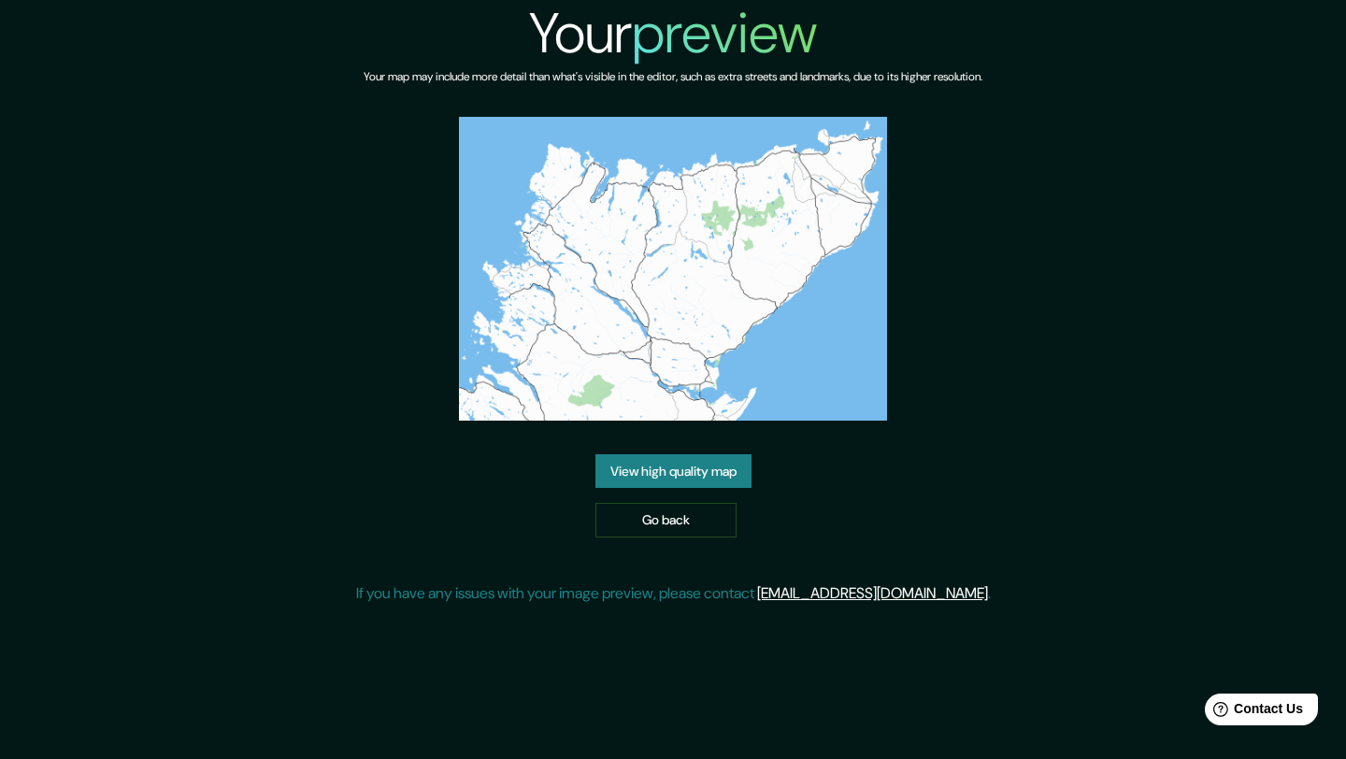
click at [692, 470] on link "View high quality map" at bounding box center [673, 471] width 156 height 35
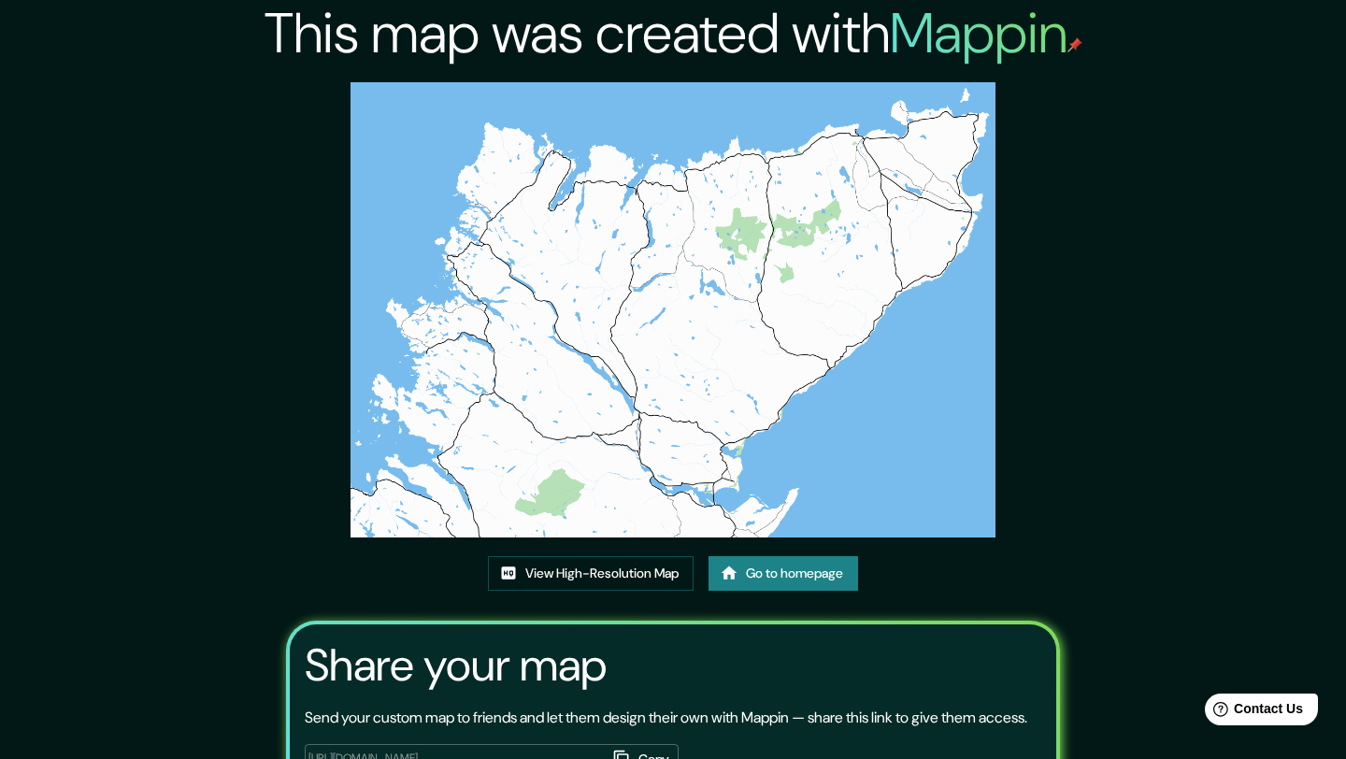
click at [702, 329] on img at bounding box center [672, 309] width 644 height 455
click at [620, 569] on link "View High-Resolution Map" at bounding box center [591, 573] width 206 height 35
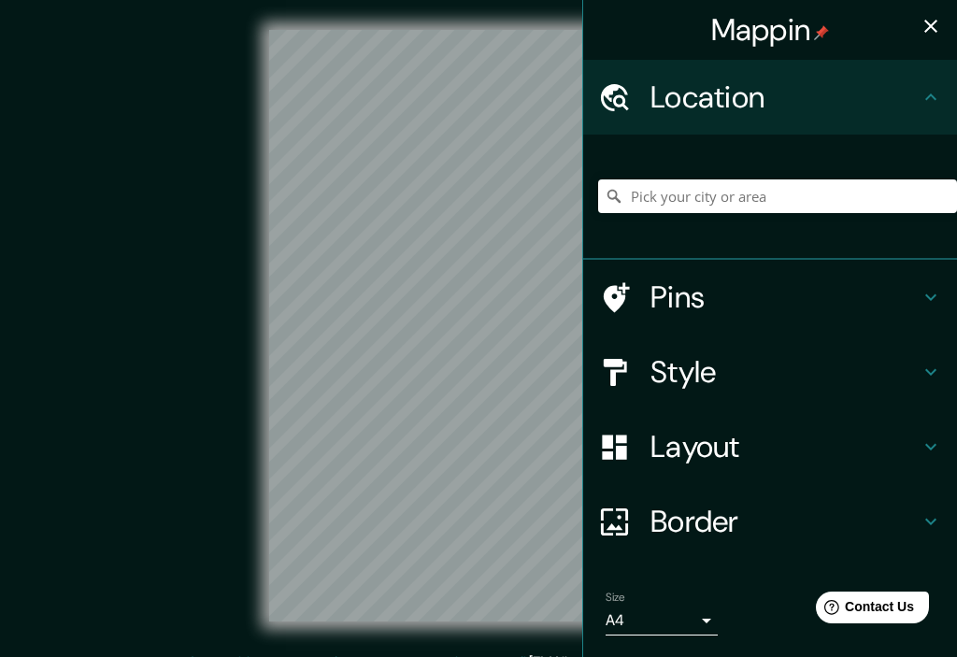
click at [657, 27] on div "Mappin" at bounding box center [770, 30] width 374 height 60
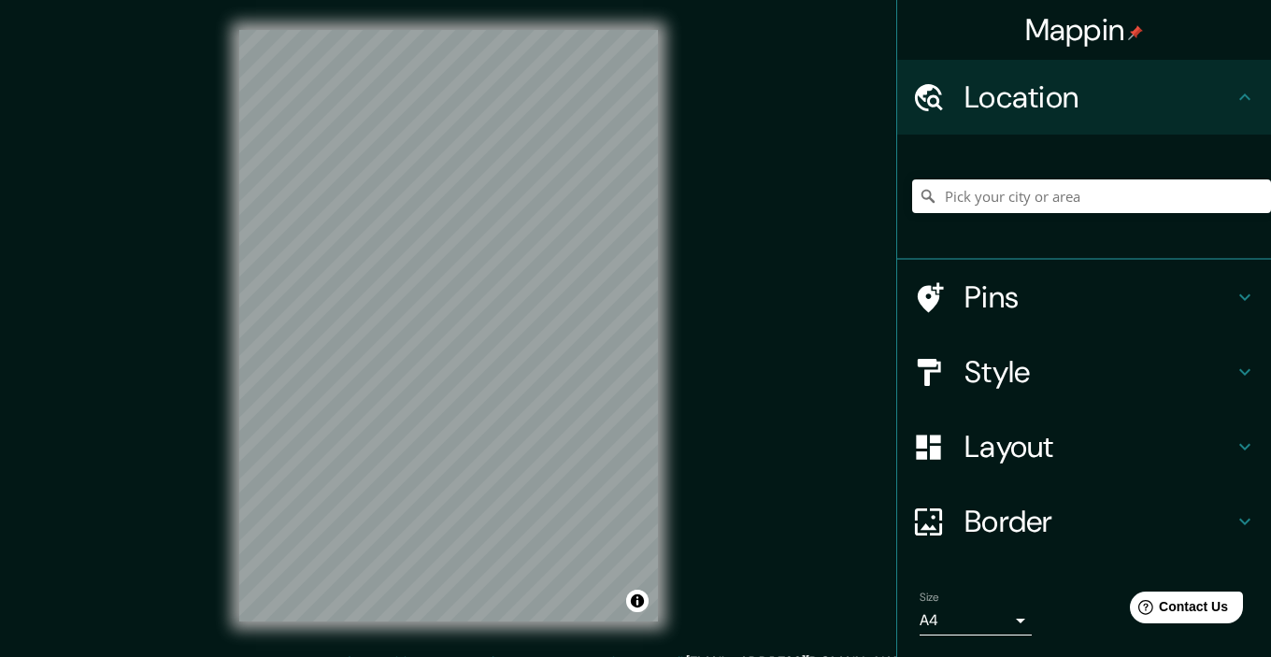
click at [1088, 28] on h4 "Mappin" at bounding box center [1084, 29] width 119 height 37
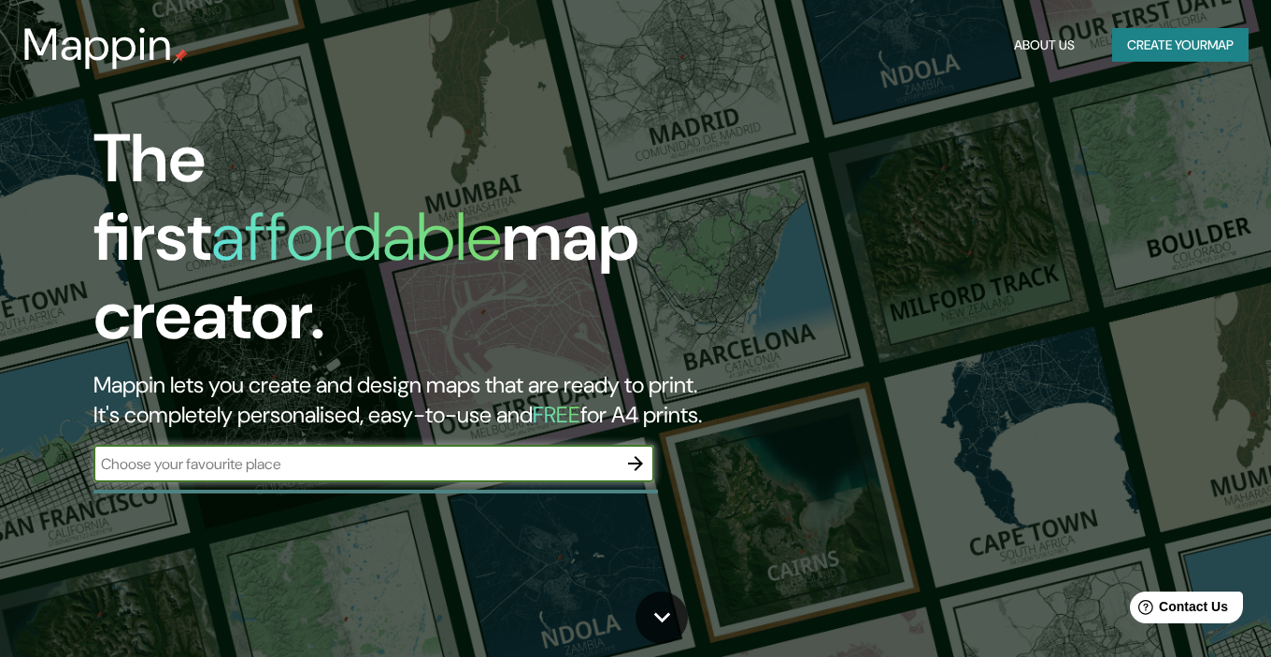
click at [1195, 45] on button "Create your map" at bounding box center [1180, 45] width 136 height 35
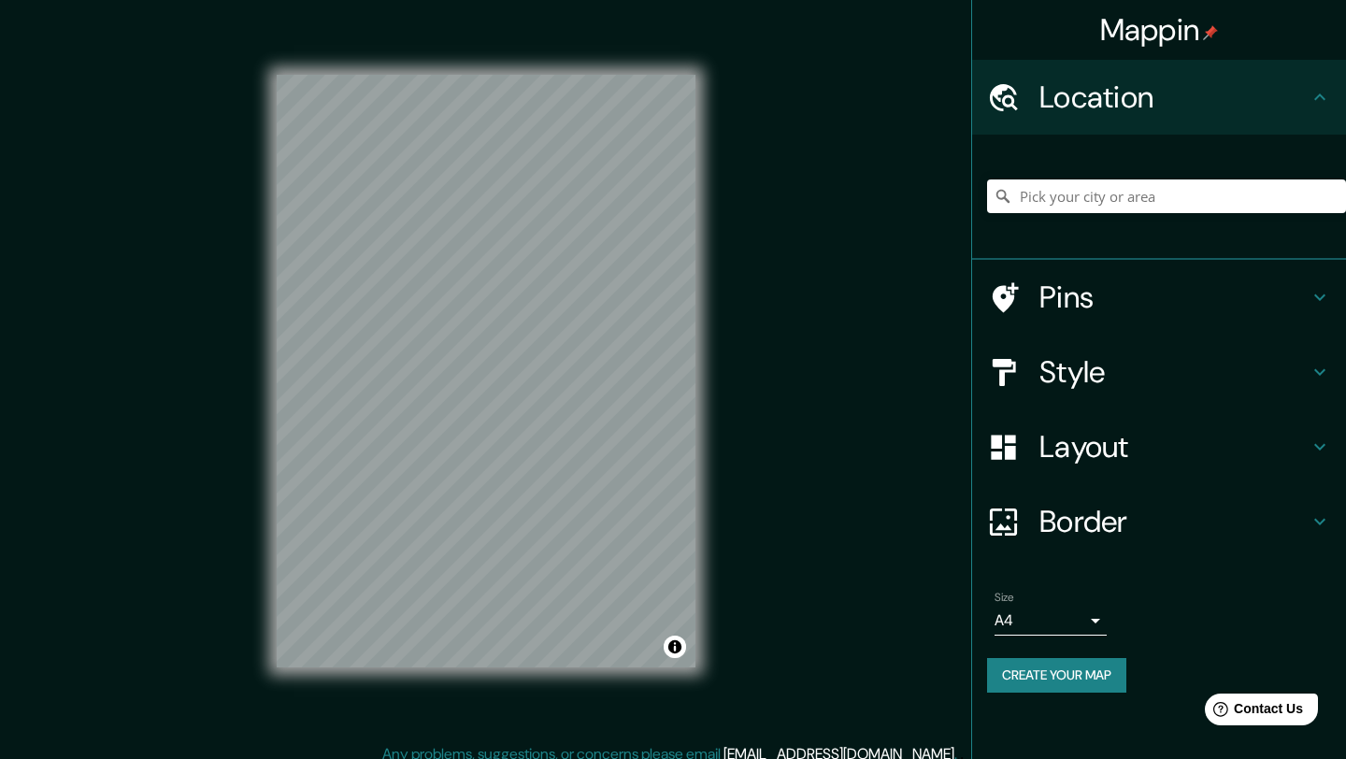
click at [1065, 671] on button "Create your map" at bounding box center [1056, 675] width 139 height 35
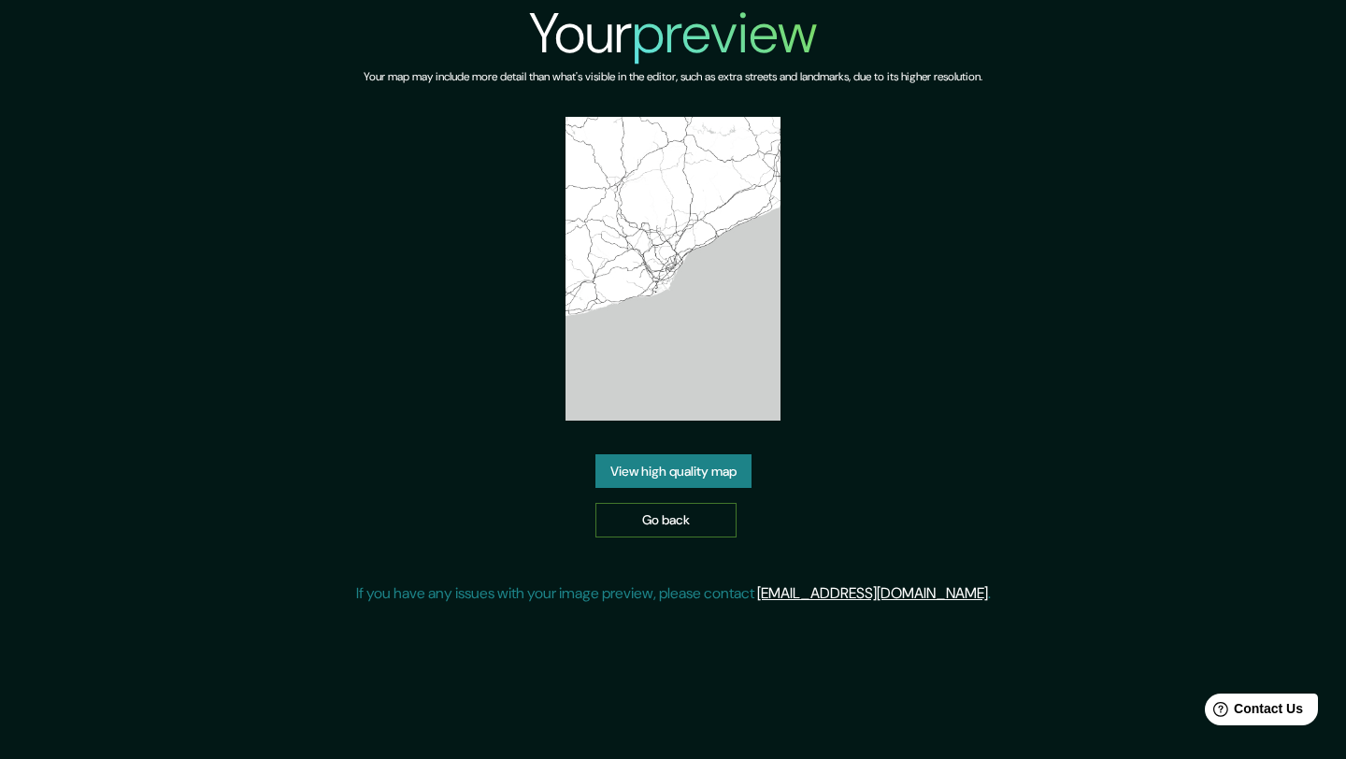
click at [666, 503] on link "Go back" at bounding box center [665, 520] width 141 height 35
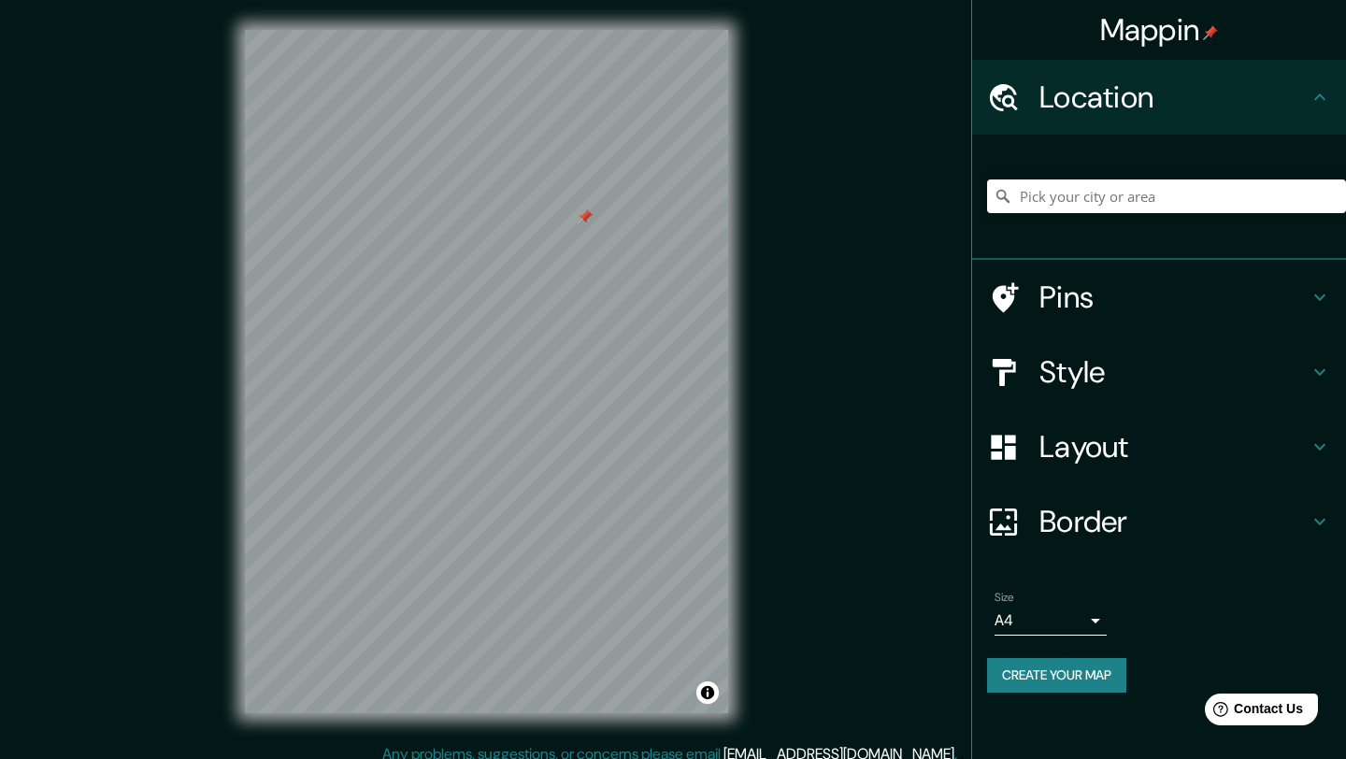
click at [1321, 301] on icon at bounding box center [1319, 297] width 22 height 22
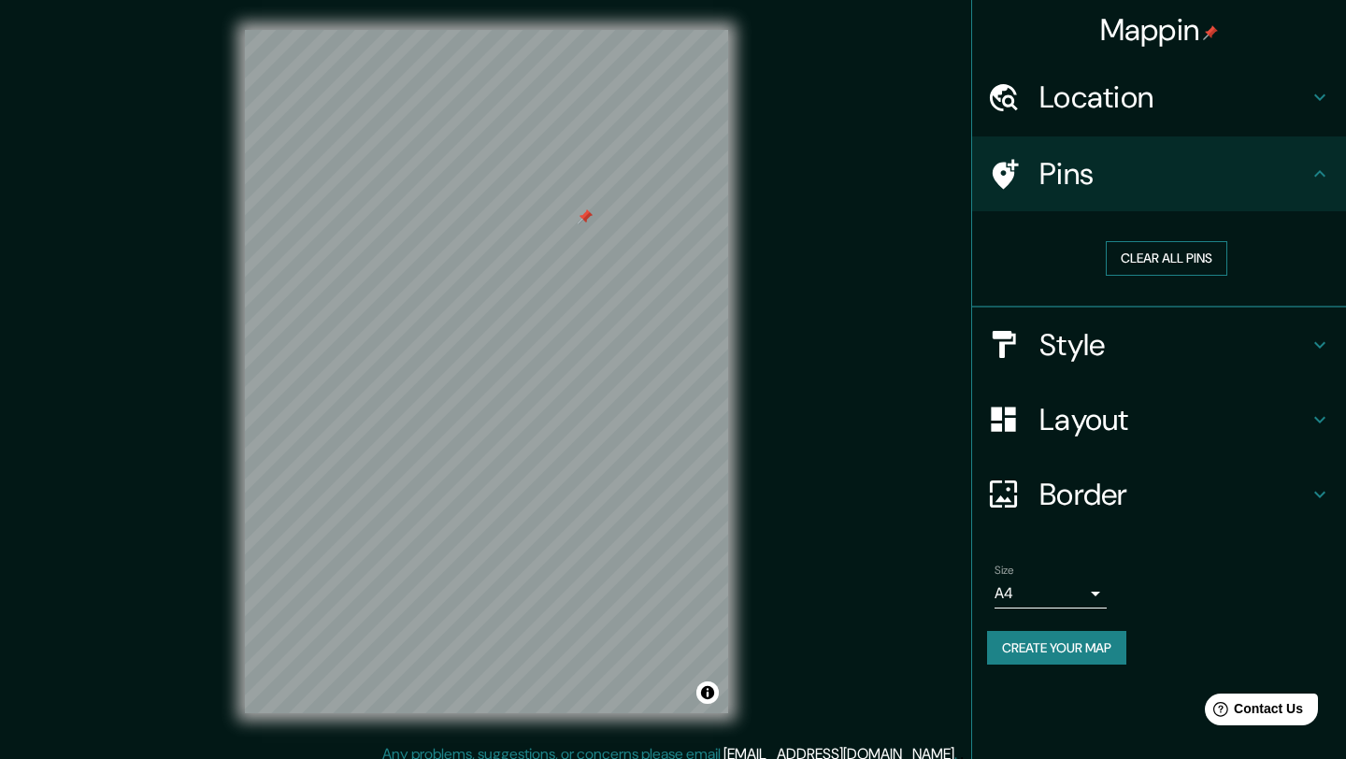
click at [1190, 264] on button "Clear all pins" at bounding box center [1166, 258] width 121 height 35
click at [1144, 30] on h4 "Mappin" at bounding box center [1159, 29] width 119 height 37
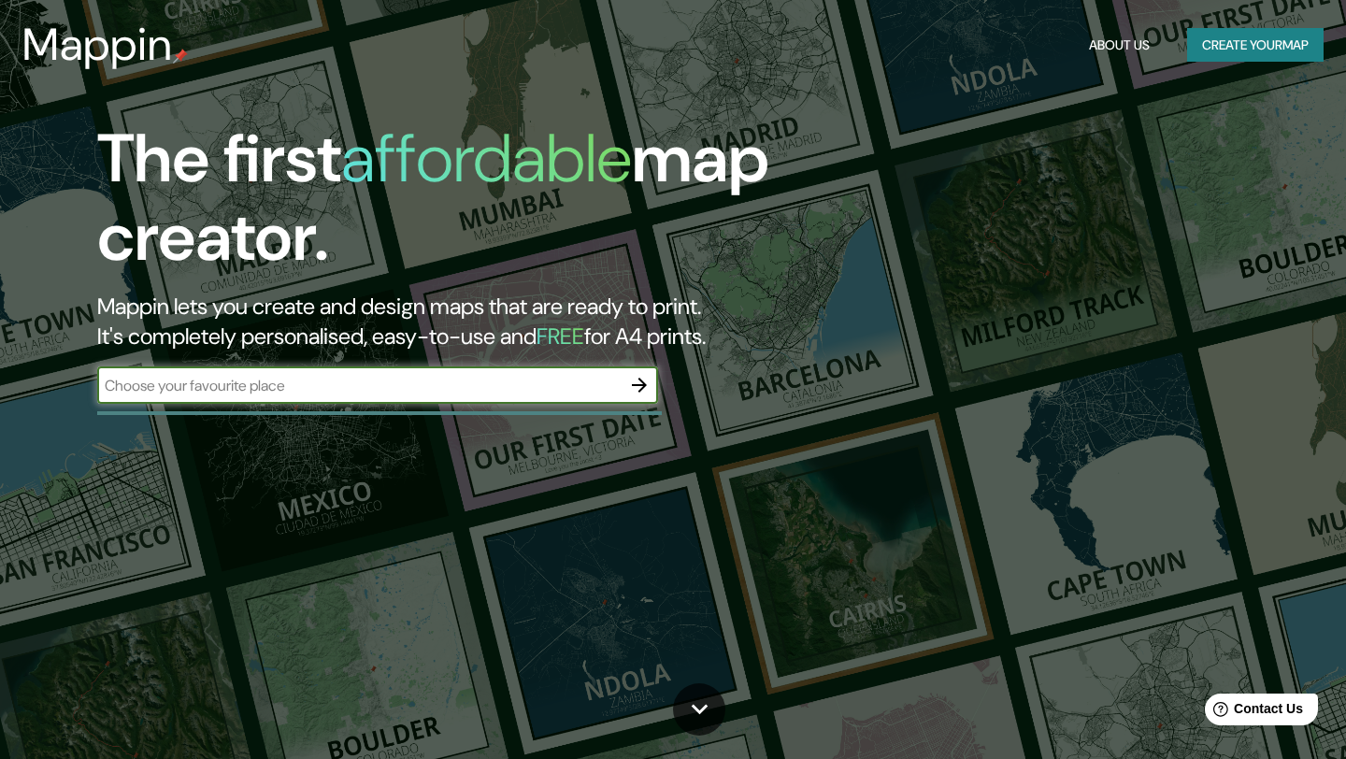
click at [639, 388] on icon "button" at bounding box center [639, 385] width 22 height 22
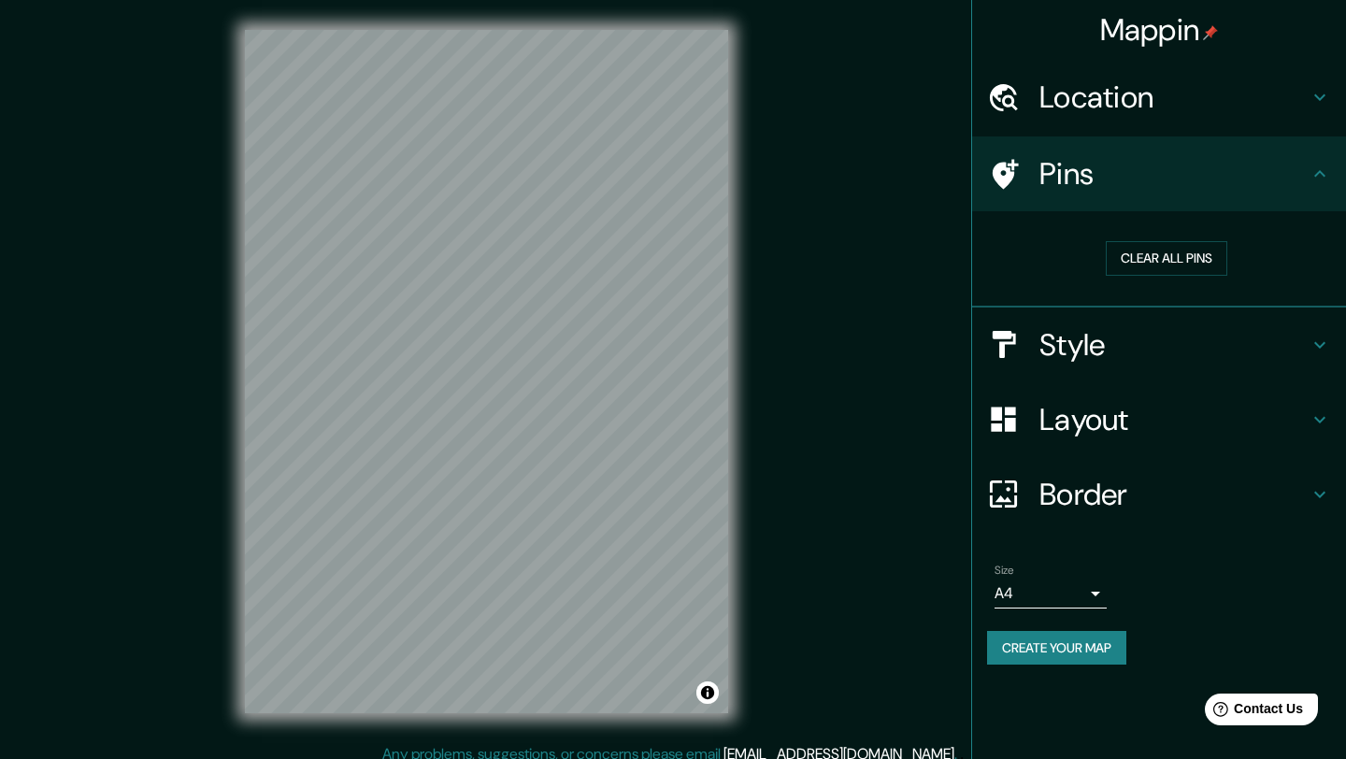
click at [1170, 37] on h4 "Mappin" at bounding box center [1159, 29] width 119 height 37
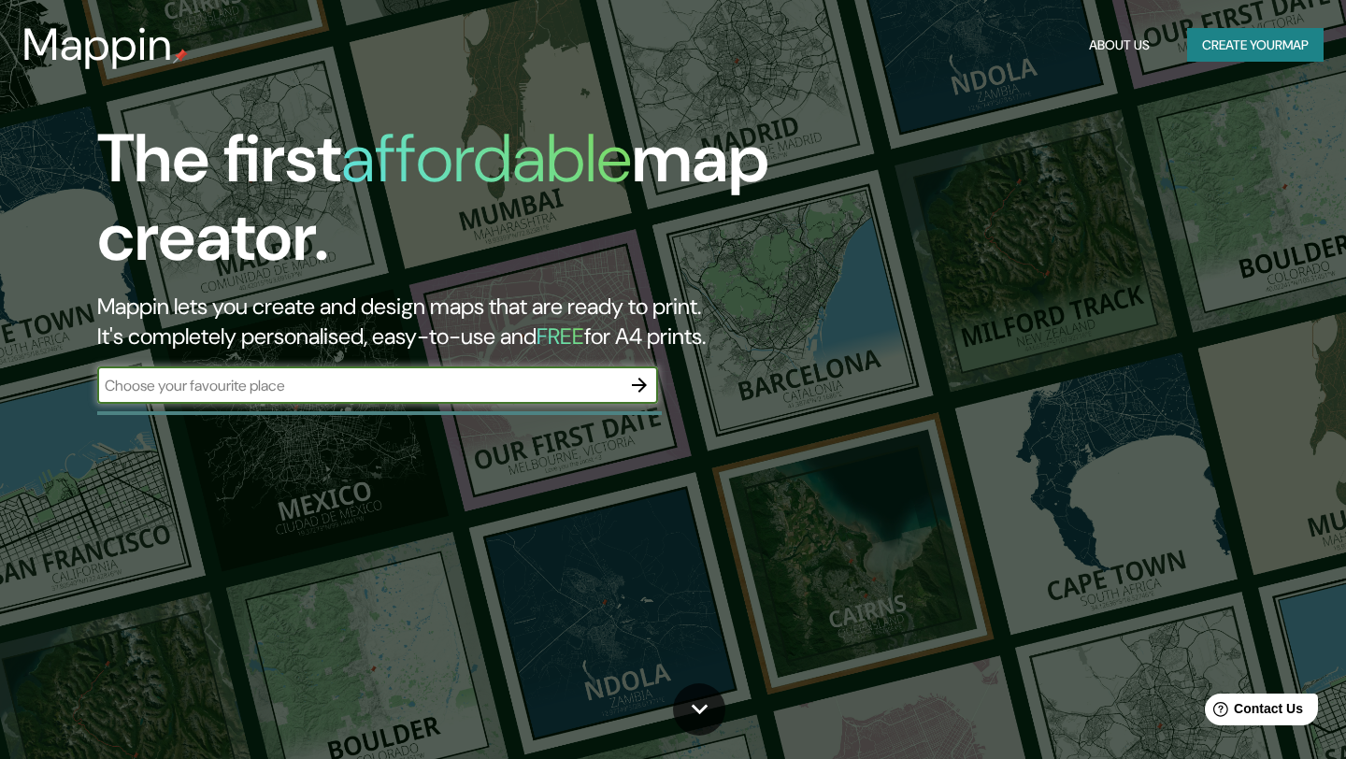
click at [1230, 46] on button "Create your map" at bounding box center [1255, 45] width 136 height 35
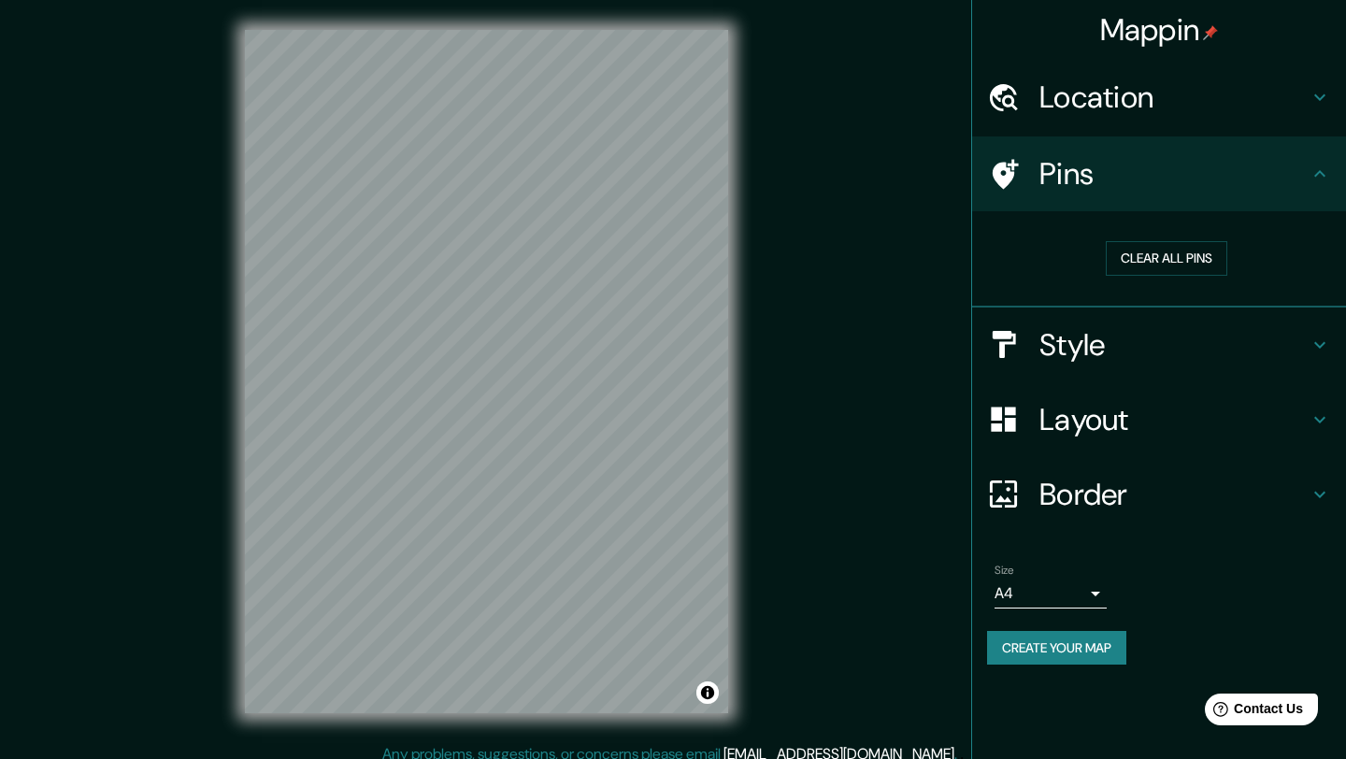
click at [1319, 348] on icon at bounding box center [1319, 344] width 11 height 7
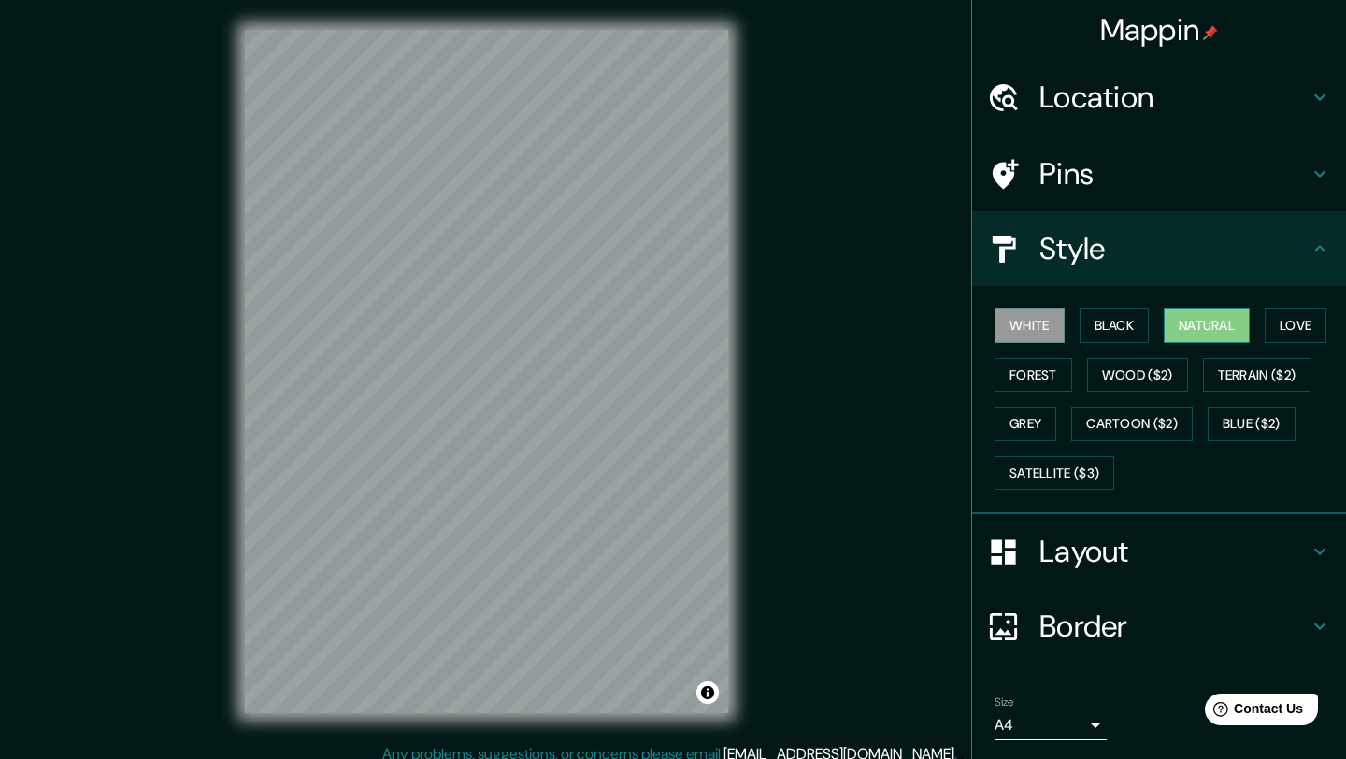
click at [1207, 325] on button "Natural" at bounding box center [1207, 325] width 86 height 35
click at [1321, 172] on icon at bounding box center [1319, 174] width 11 height 7
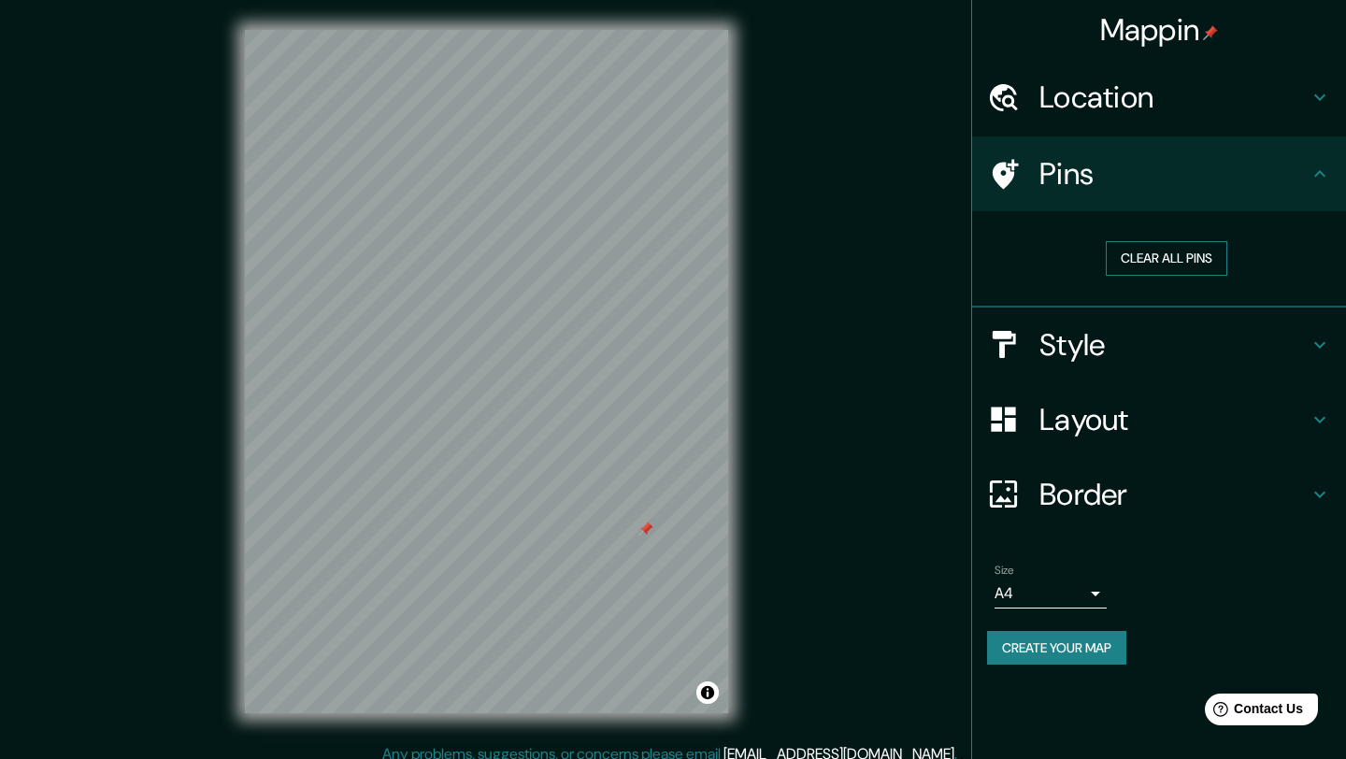
click at [1166, 263] on button "Clear all pins" at bounding box center [1166, 258] width 121 height 35
click at [1117, 486] on h4 "Border" at bounding box center [1173, 494] width 269 height 37
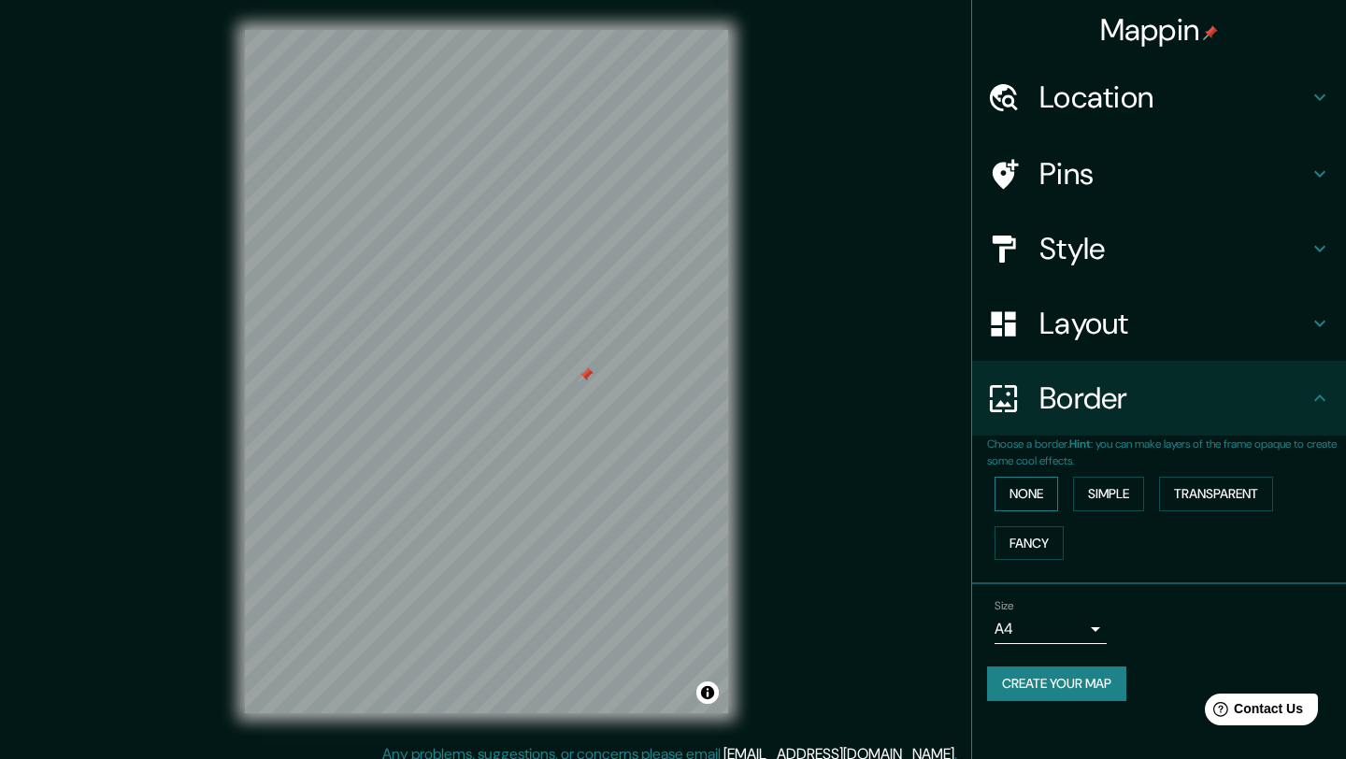
click at [1029, 493] on button "None" at bounding box center [1026, 494] width 64 height 35
click at [1321, 174] on icon at bounding box center [1319, 174] width 11 height 7
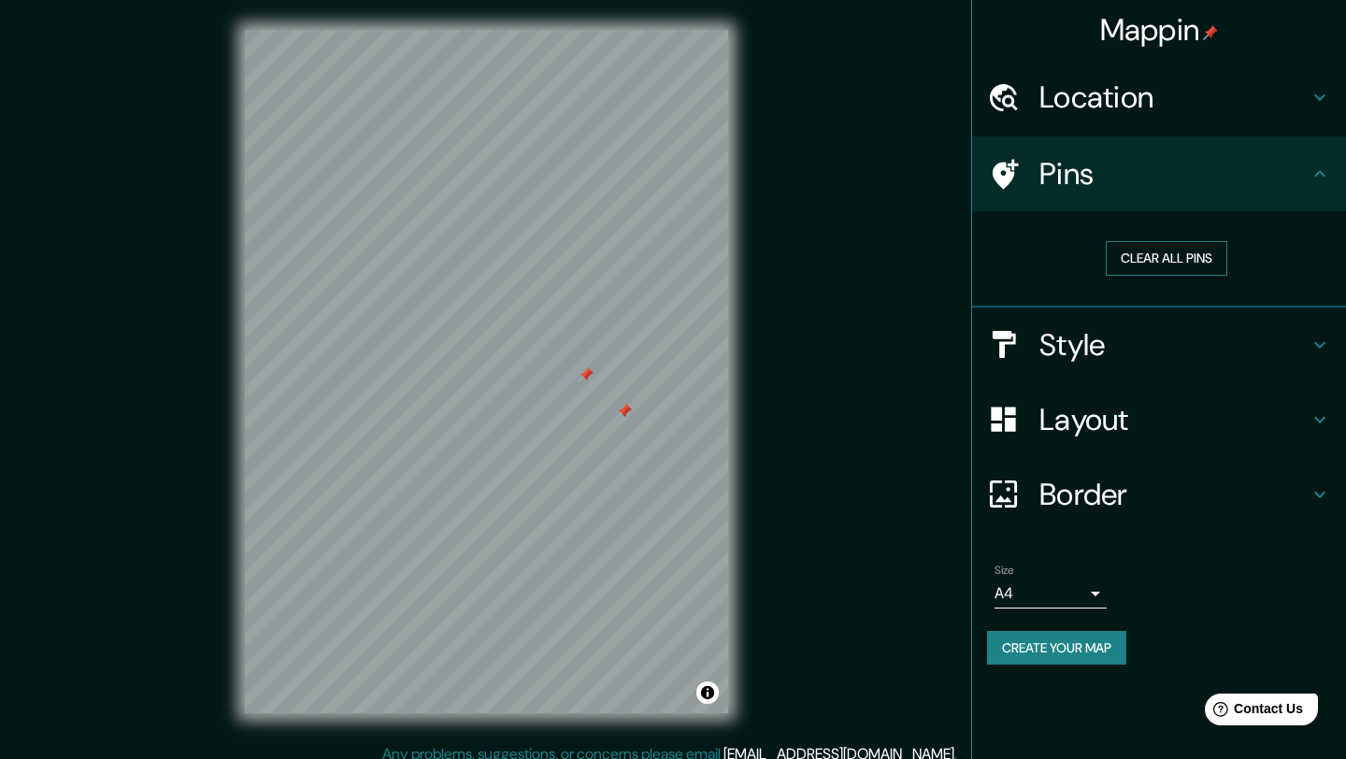
click at [1180, 258] on button "Clear all pins" at bounding box center [1166, 258] width 121 height 35
click at [1175, 256] on button "Clear all pins" at bounding box center [1166, 258] width 121 height 35
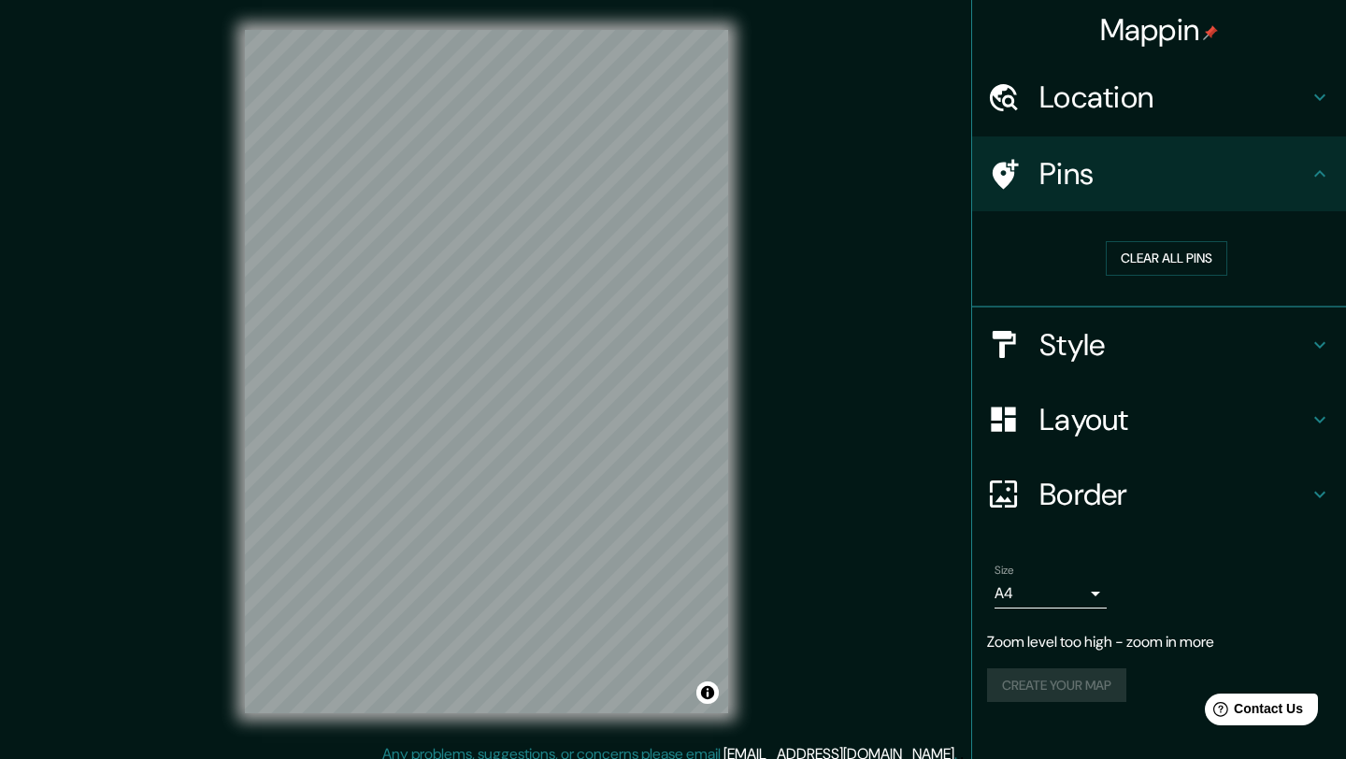
click at [629, 733] on div "© Mapbox © OpenStreetMap Improve this map" at bounding box center [486, 371] width 543 height 743
click at [1322, 418] on icon at bounding box center [1319, 419] width 11 height 7
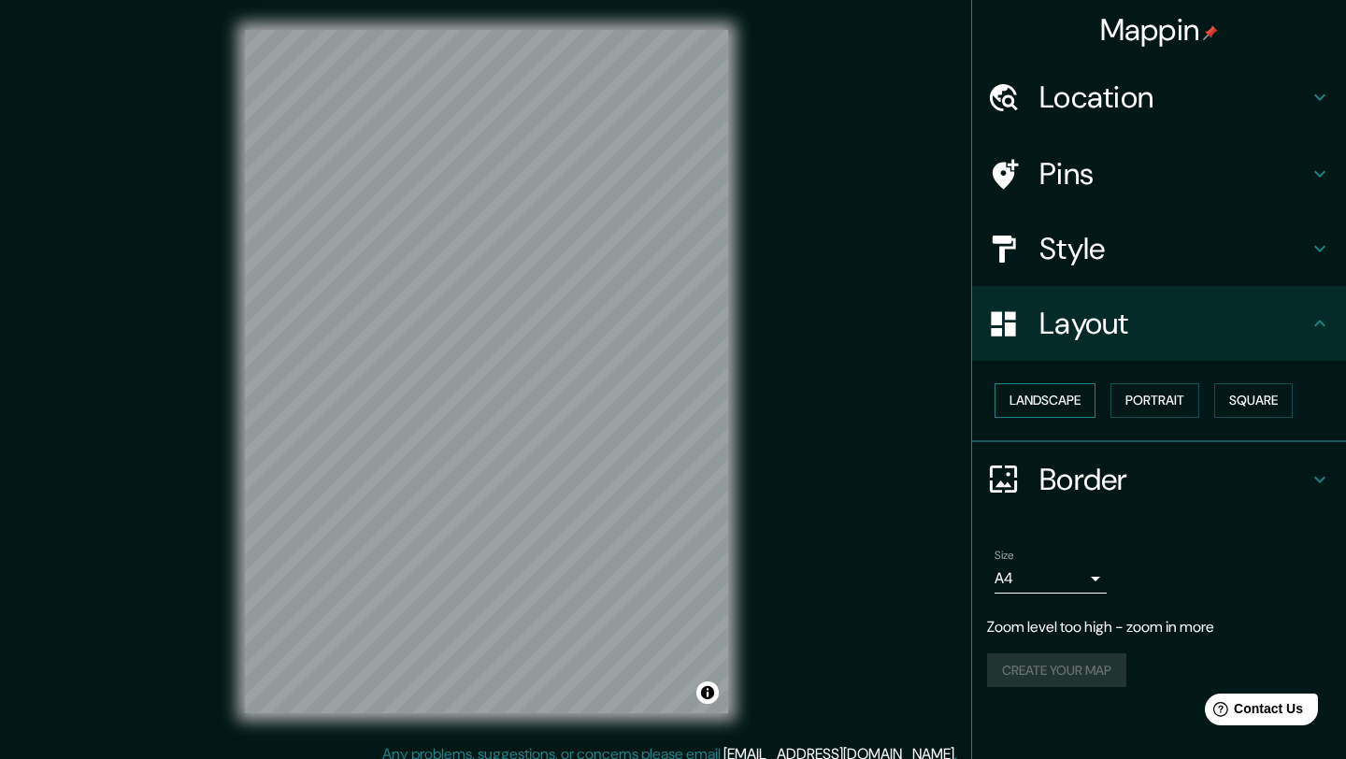
click at [1071, 399] on button "Landscape" at bounding box center [1044, 400] width 101 height 35
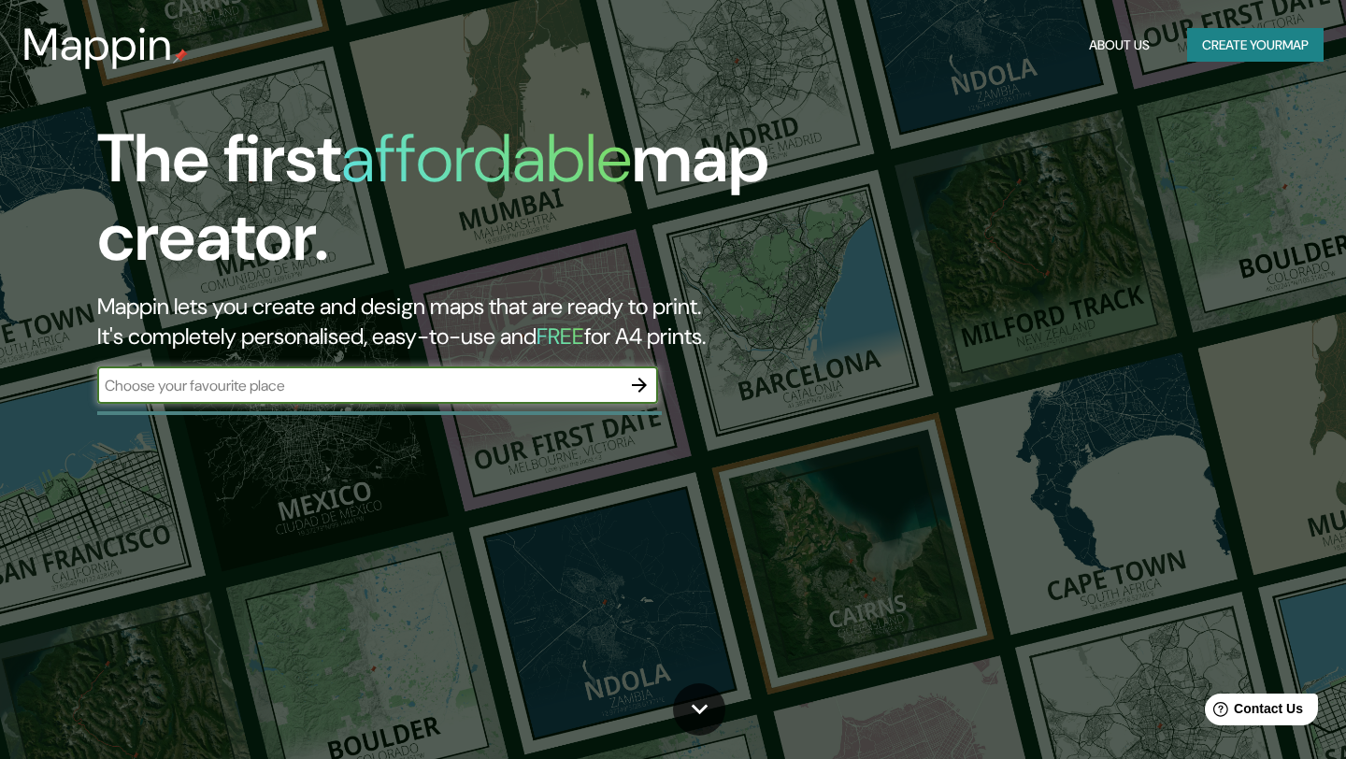
click at [1284, 42] on button "Create your map" at bounding box center [1255, 45] width 136 height 35
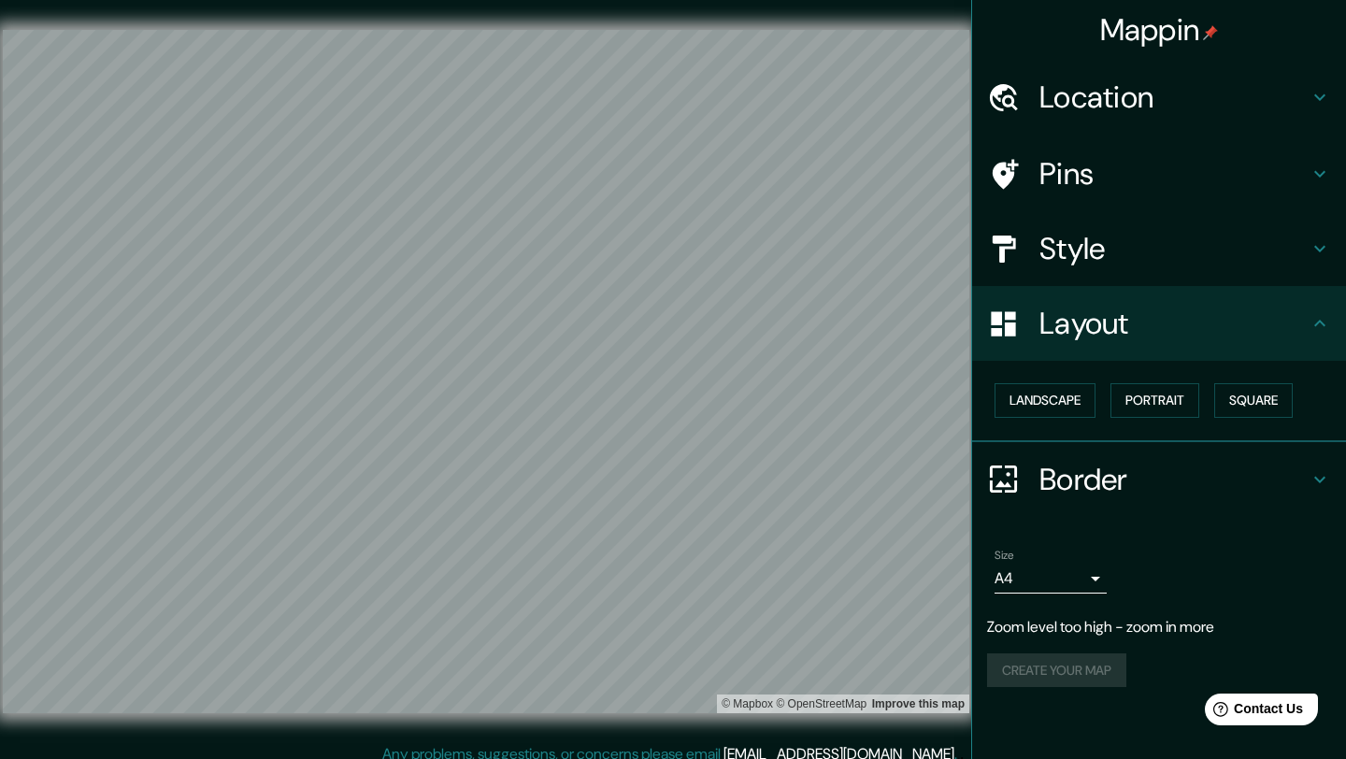
click at [698, 758] on div "Mappin Location Pins Style Layout Landscape Portrait Square Border Choose a bor…" at bounding box center [673, 386] width 1346 height 773
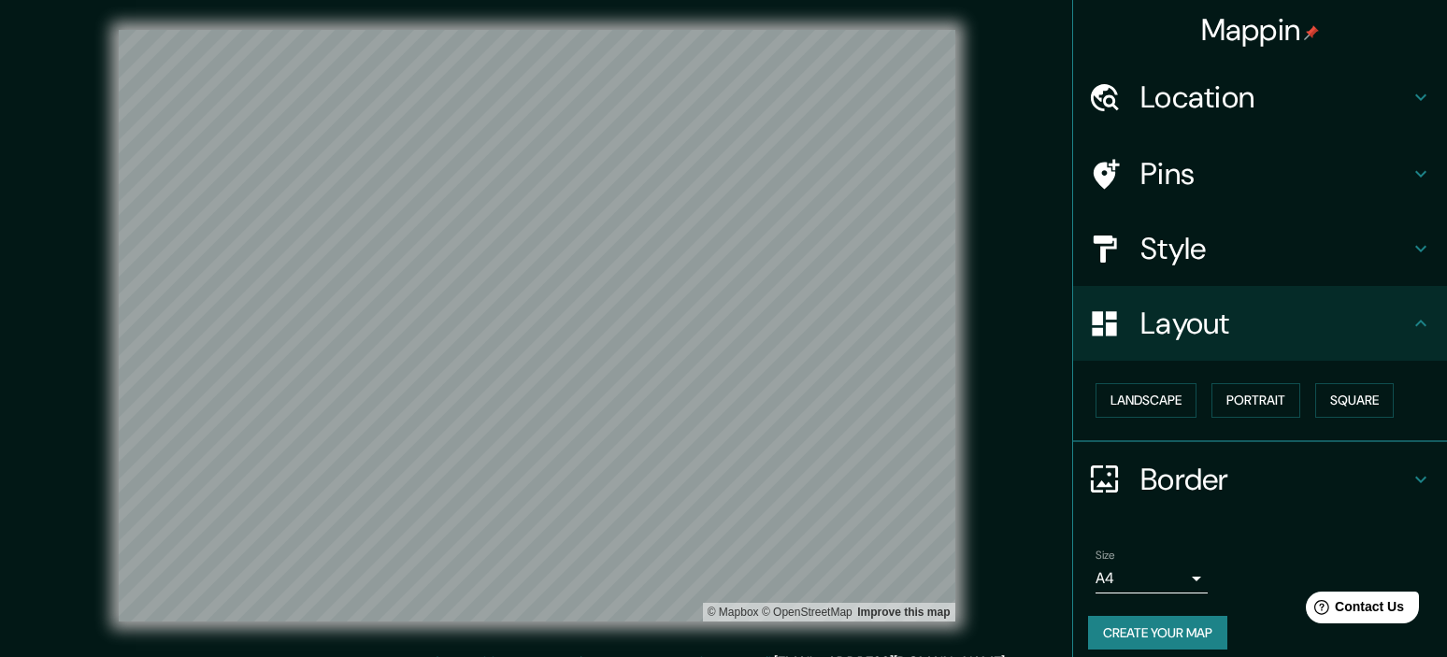
click at [1116, 482] on icon at bounding box center [1104, 478] width 27 height 27
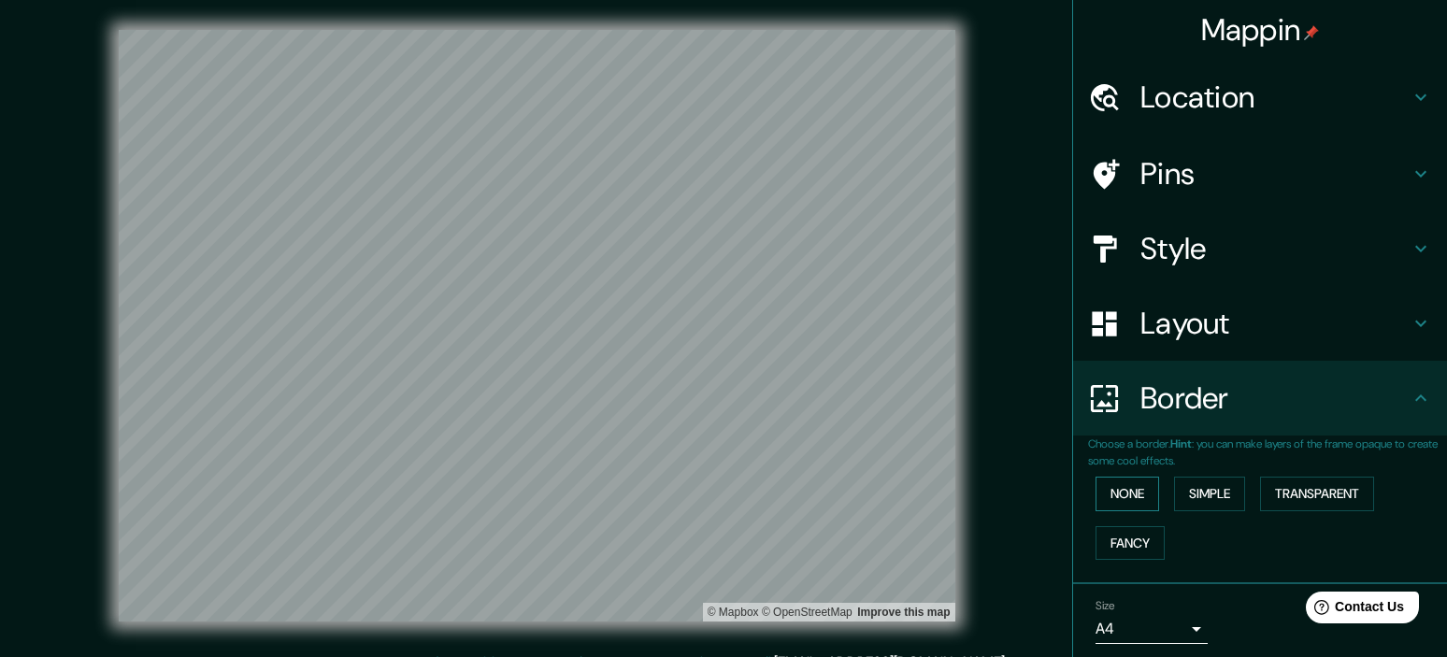
click at [1125, 497] on button "None" at bounding box center [1127, 494] width 64 height 35
click at [1203, 493] on button "Simple" at bounding box center [1209, 494] width 71 height 35
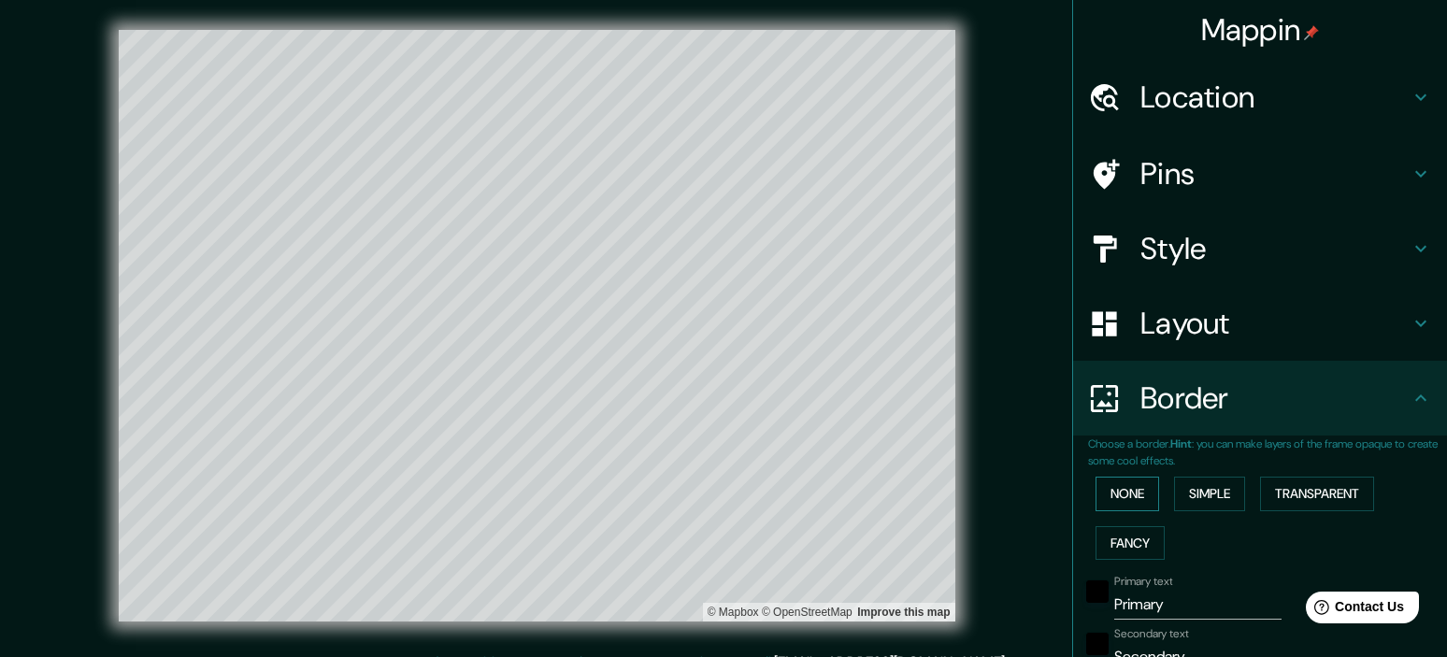
click at [1133, 493] on button "None" at bounding box center [1127, 494] width 64 height 35
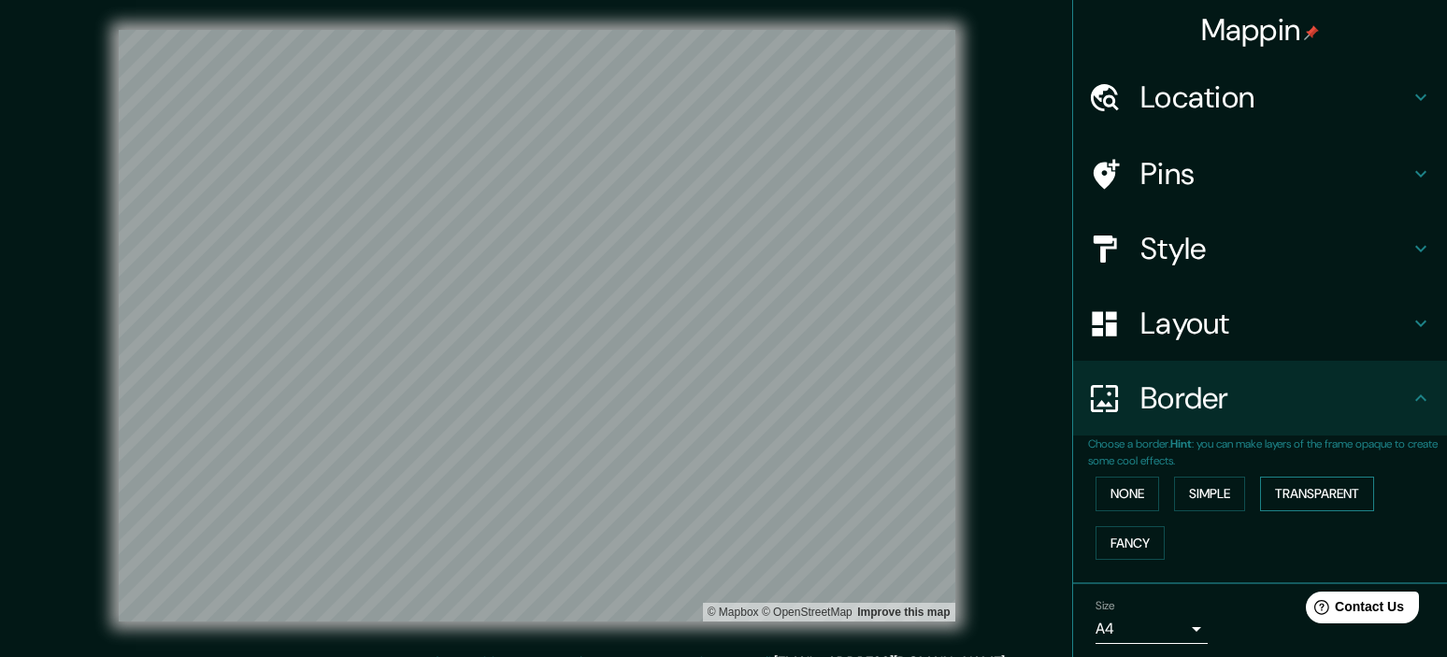
click at [1316, 488] on button "Transparent" at bounding box center [1317, 494] width 114 height 35
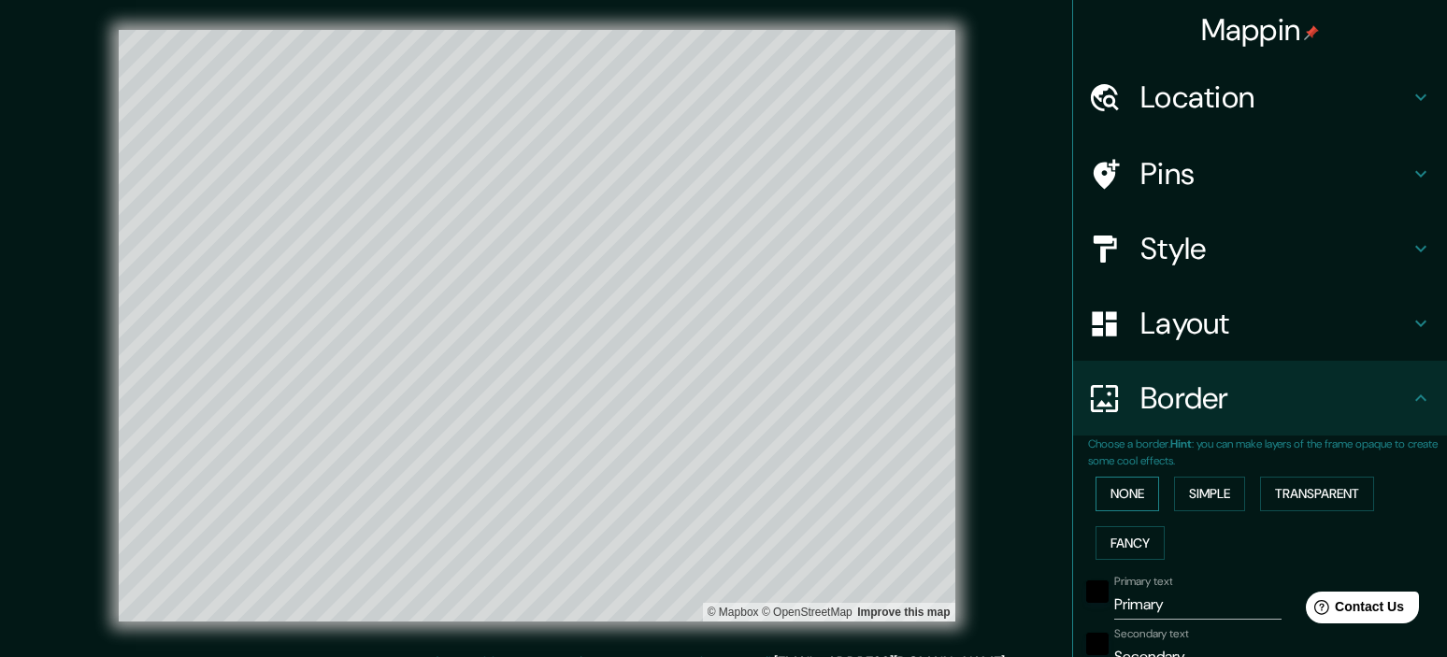
click at [1118, 493] on button "None" at bounding box center [1127, 494] width 64 height 35
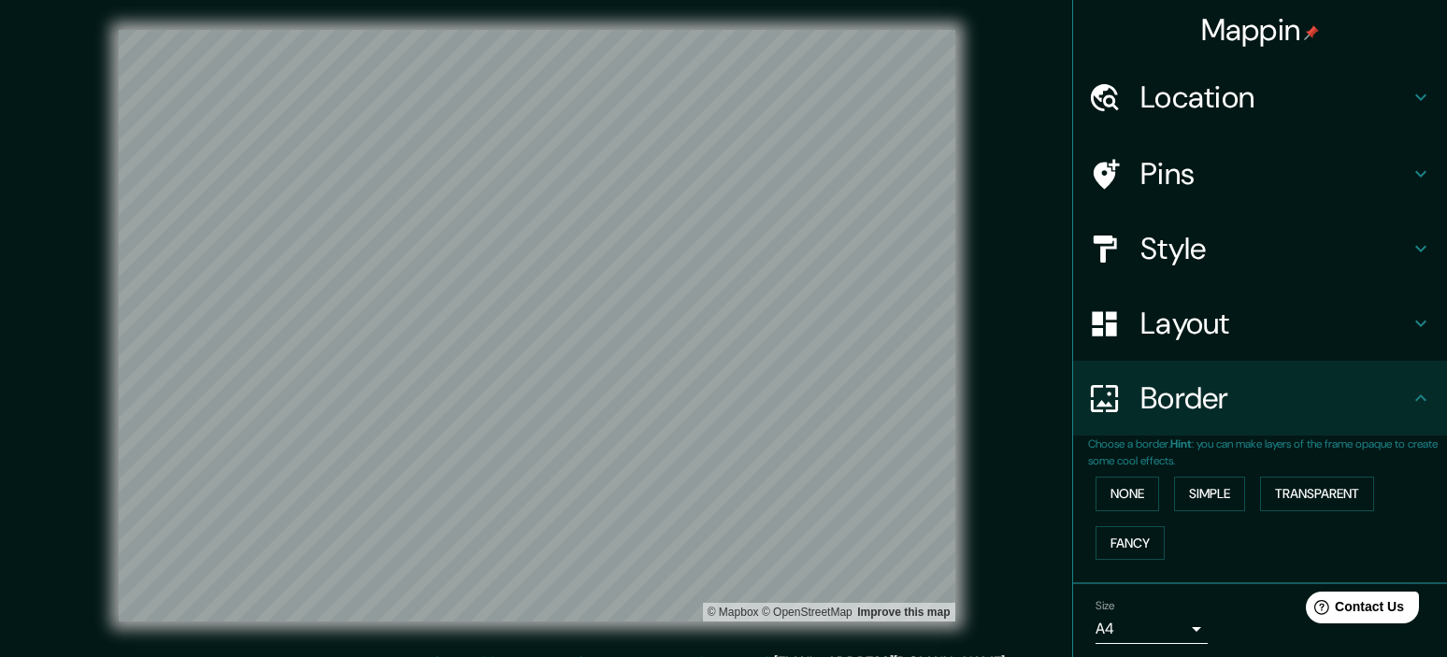
click at [1261, 32] on h4 "Mappin" at bounding box center [1260, 29] width 119 height 37
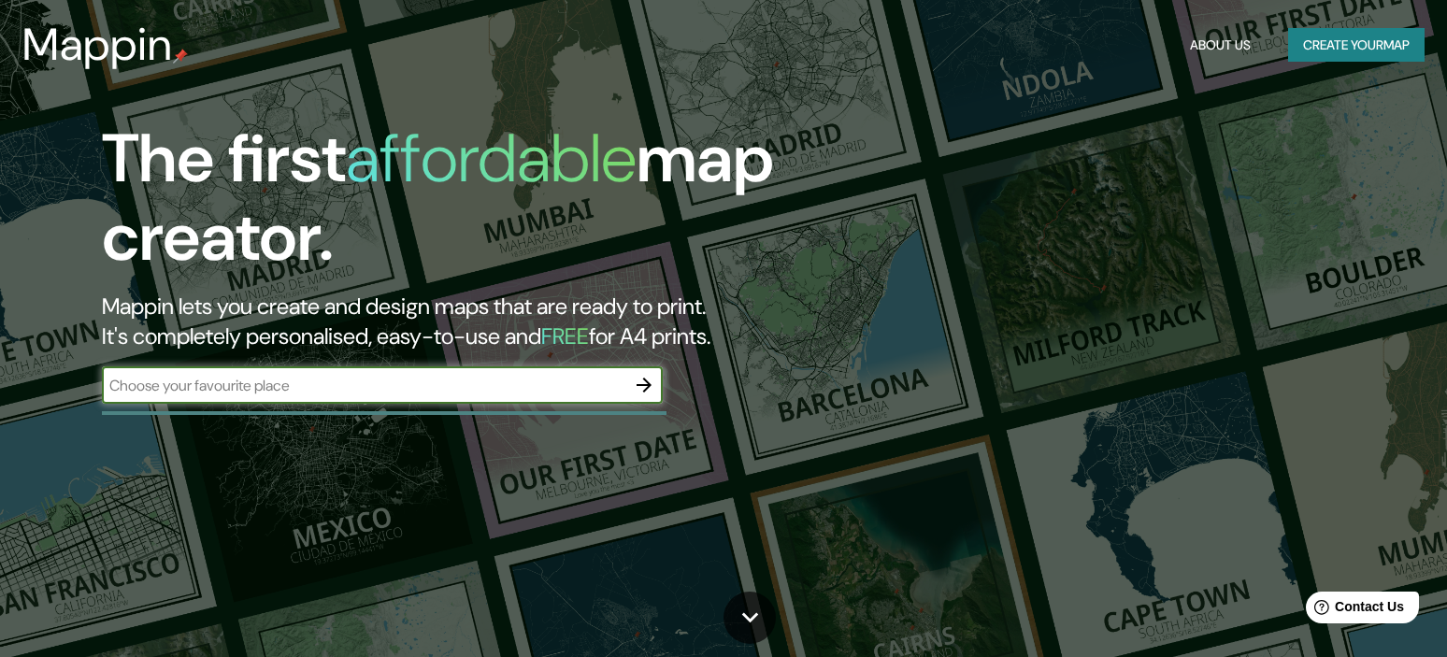
click at [1322, 47] on button "Create your map" at bounding box center [1356, 45] width 136 height 35
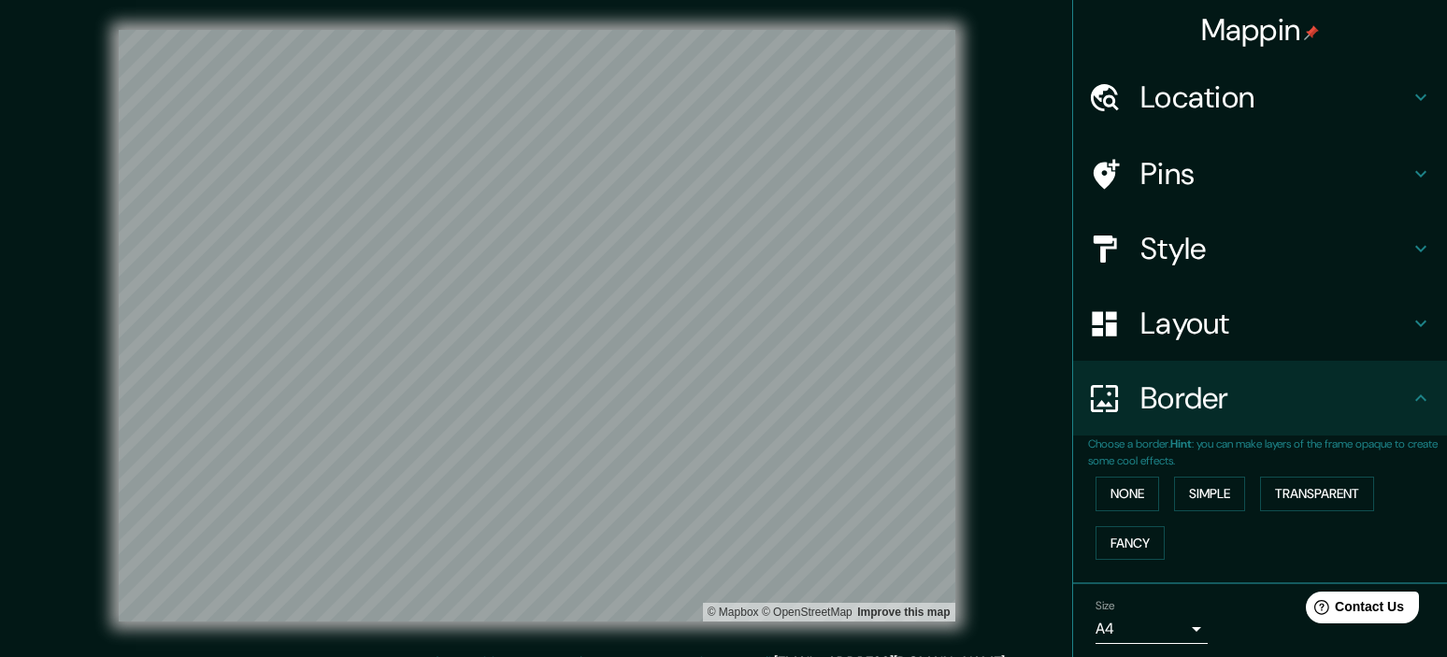
click at [1198, 629] on body "Mappin Location Pins Style Layout Border Choose a border. Hint : you can make l…" at bounding box center [723, 328] width 1447 height 657
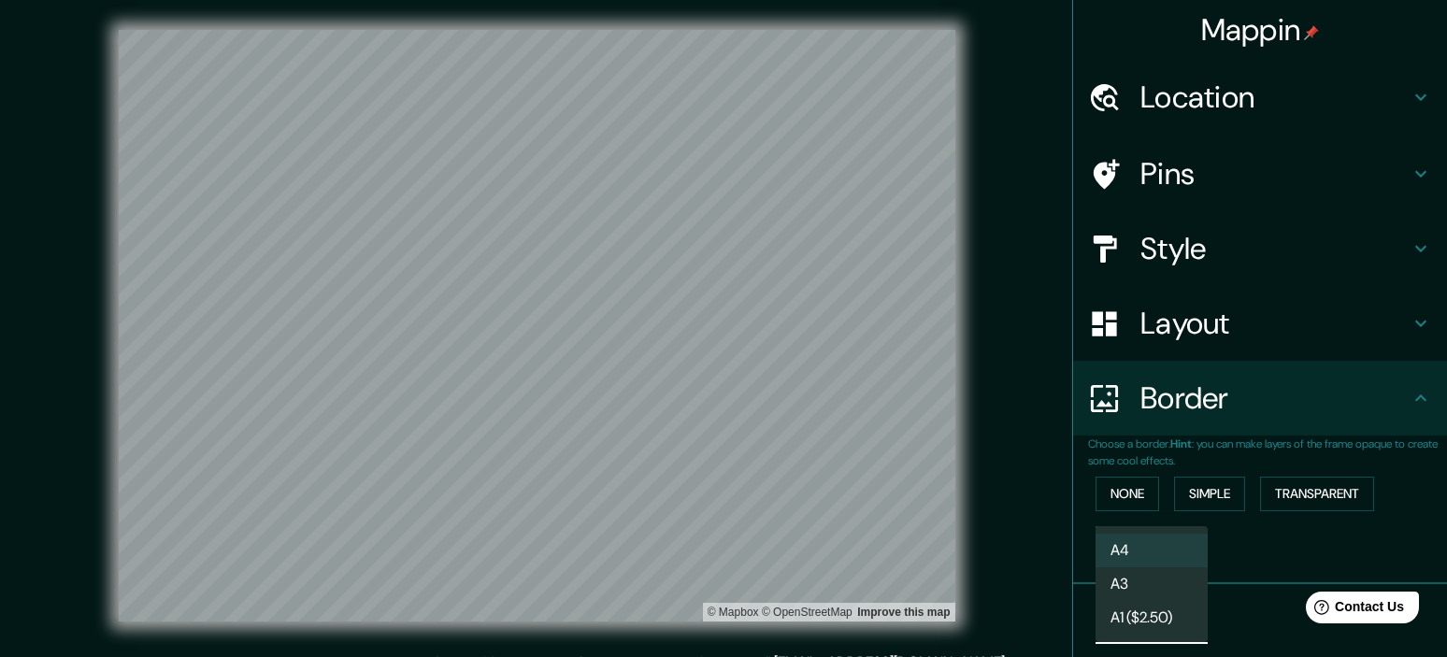
click at [1122, 589] on li "A3" at bounding box center [1151, 584] width 112 height 34
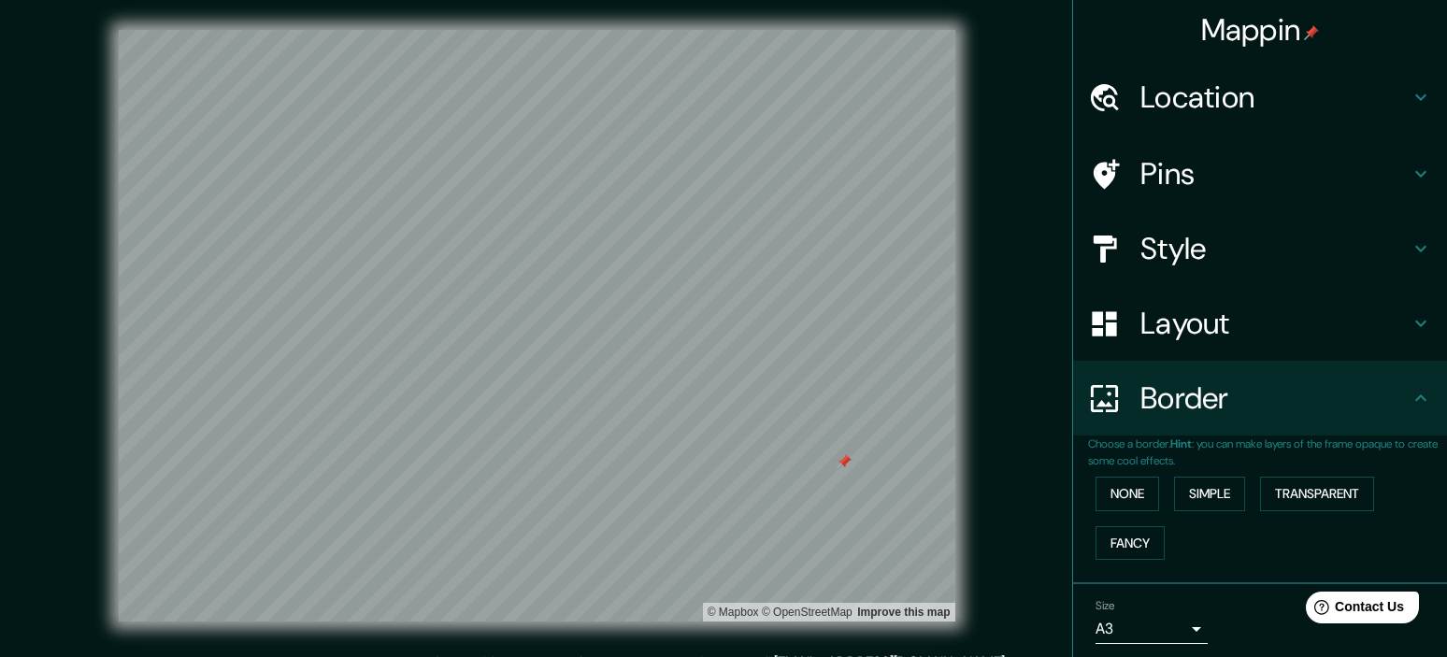
click at [1261, 176] on h4 "Pins" at bounding box center [1274, 173] width 269 height 37
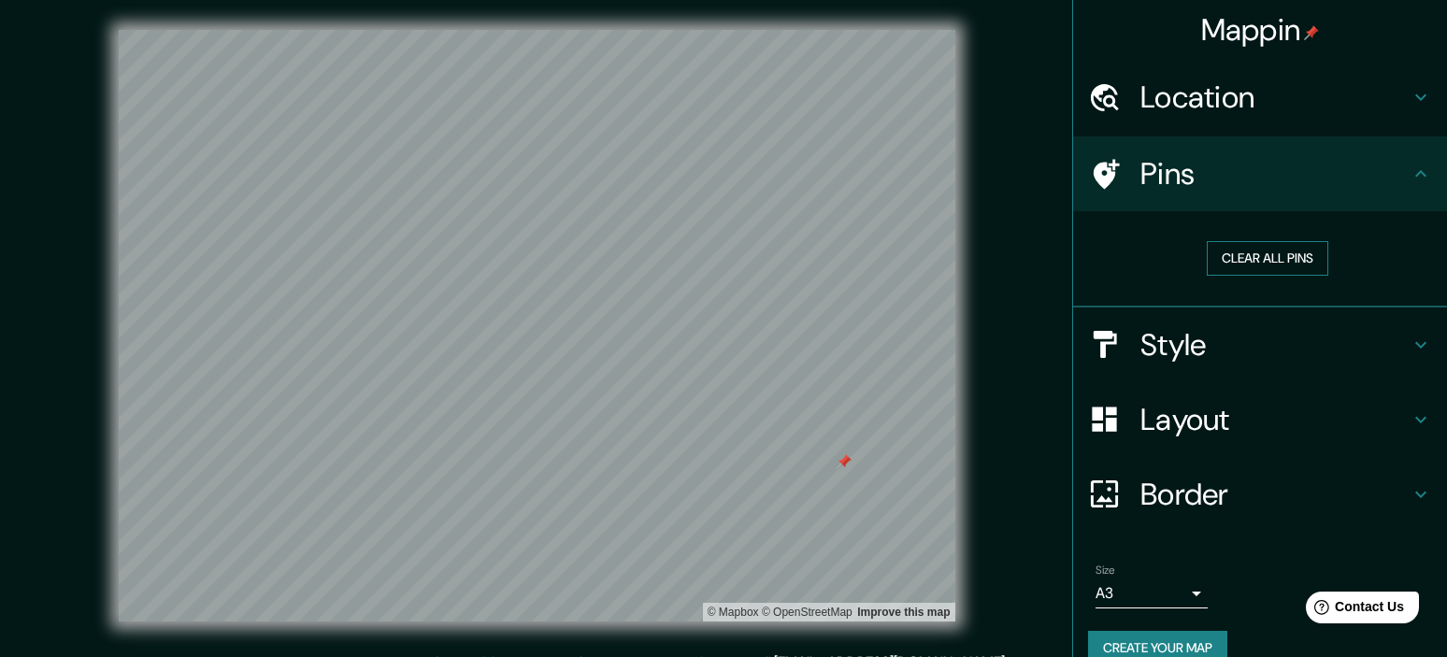
click at [1286, 250] on button "Clear all pins" at bounding box center [1267, 258] width 121 height 35
click at [1193, 593] on body "Mappin Location Pins Clear all pins Style Layout Border Choose a border. Hint :…" at bounding box center [723, 328] width 1447 height 657
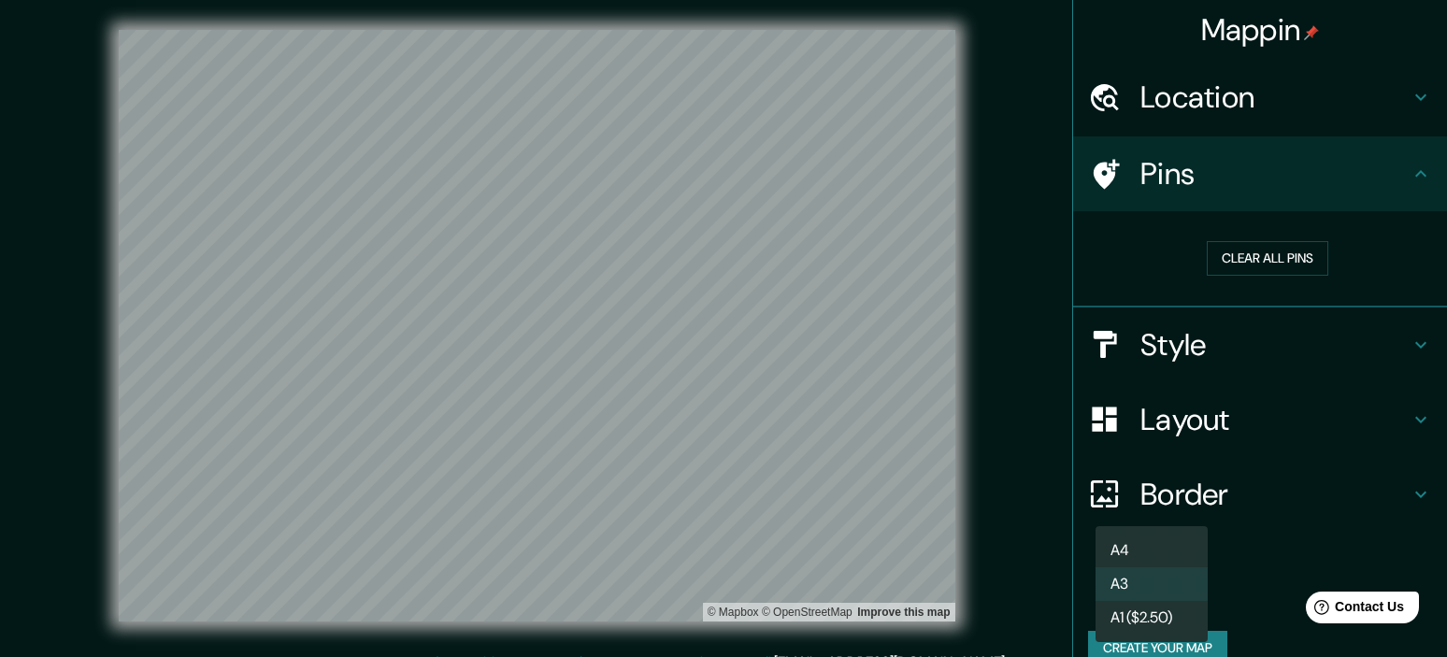
click at [1179, 583] on li "A3" at bounding box center [1151, 584] width 112 height 34
drag, startPoint x: 1107, startPoint y: 593, endPoint x: 1160, endPoint y: 590, distance: 53.3
click at [1160, 590] on body "Mappin Location Pins Clear all pins Style Layout Border Choose a border. Hint :…" at bounding box center [723, 328] width 1447 height 657
click at [1173, 552] on li "A4" at bounding box center [1151, 551] width 112 height 34
type input "single"
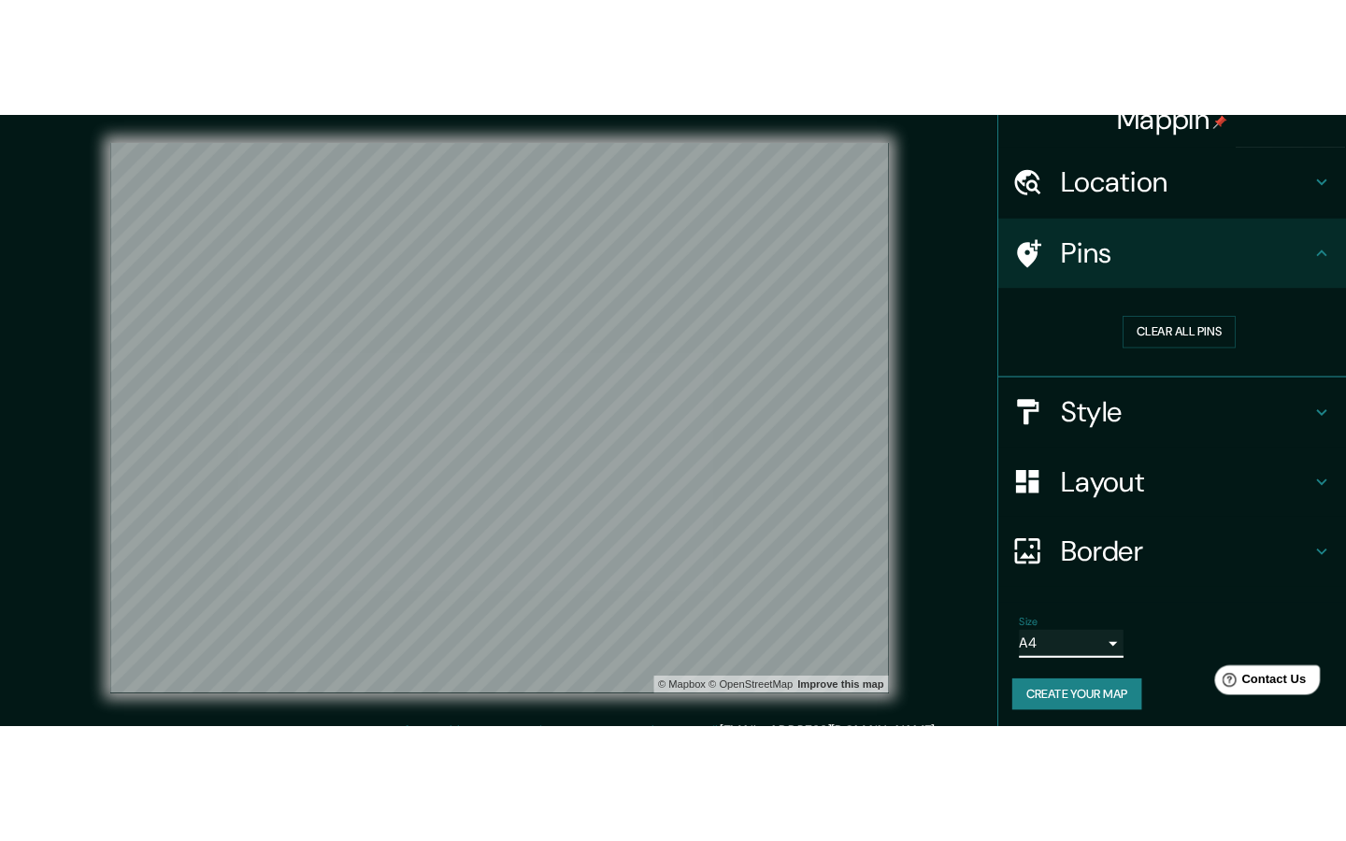
scroll to position [30, 0]
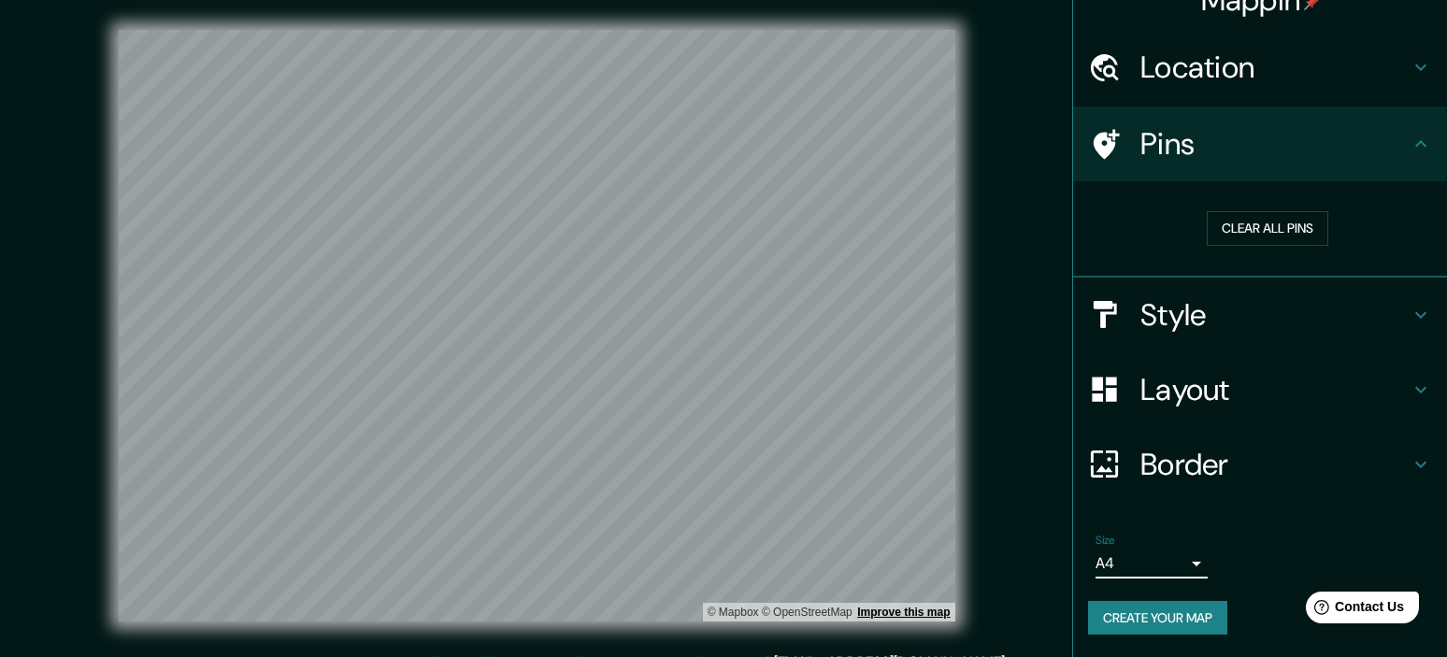
click at [910, 608] on link "Improve this map" at bounding box center [903, 612] width 93 height 13
click at [763, 657] on html "Mappin Location Pins Clear all pins Style Layout Border Choose a border. Hint :…" at bounding box center [723, 328] width 1447 height 657
click at [800, 657] on html "Mappin Location Pins Clear all pins Style Layout Border Choose a border. Hint :…" at bounding box center [723, 328] width 1447 height 657
click at [805, 657] on html "Mappin Location Pins Clear all pins Style Layout Border Choose a border. Hint :…" at bounding box center [723, 328] width 1447 height 657
click at [801, 657] on html "Mappin Location Pins Clear all pins Style Layout Border Choose a border. Hint :…" at bounding box center [723, 328] width 1447 height 657
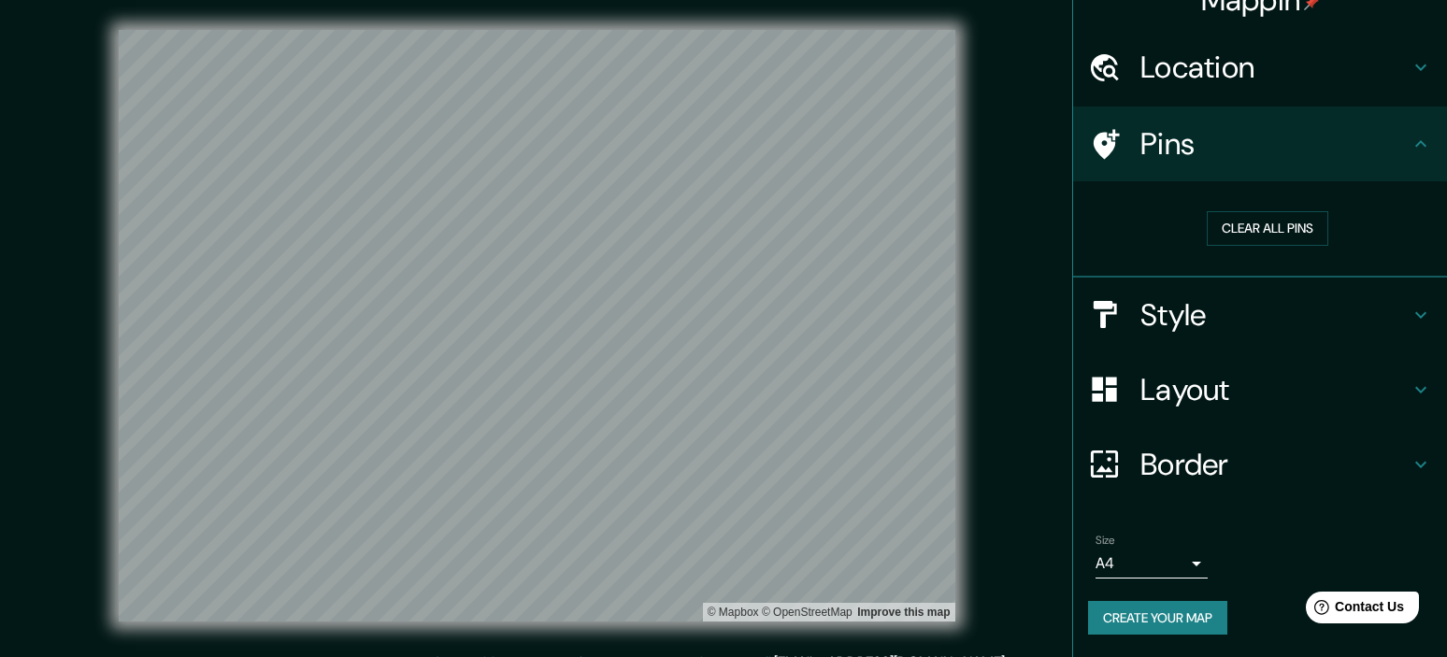
click at [742, 657] on html "Mappin Location Pins Clear all pins Style Layout Border Choose a border. Hint :…" at bounding box center [723, 328] width 1447 height 657
click at [764, 657] on html "Mappin Location Pins Clear all pins Style Layout Border Choose a border. Hint :…" at bounding box center [723, 328] width 1447 height 657
click at [769, 657] on html "Mappin Location Pins Clear all pins Style Layout Border Choose a border. Hint :…" at bounding box center [723, 328] width 1447 height 657
click at [705, 657] on html "Mappin Location Pins Clear all pins Style Layout Border Choose a border. Hint :…" at bounding box center [723, 328] width 1447 height 657
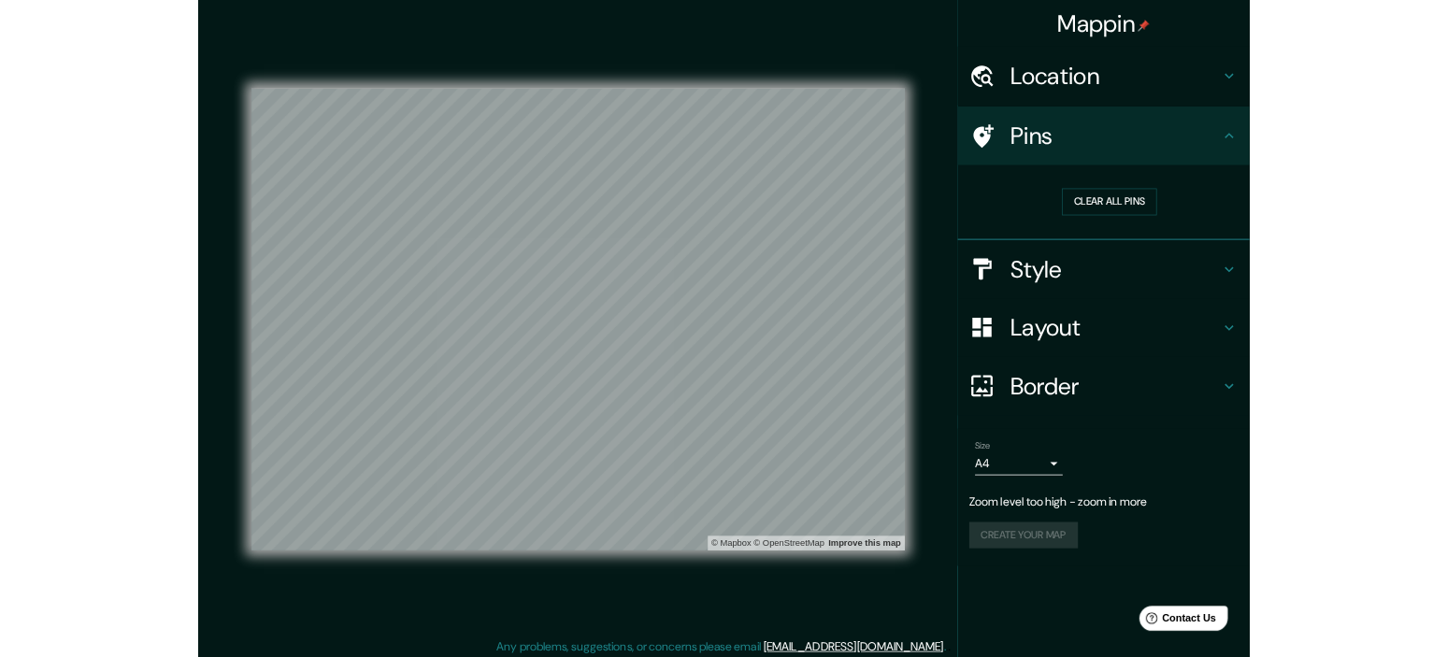
scroll to position [0, 0]
